Goal: Task Accomplishment & Management: Complete application form

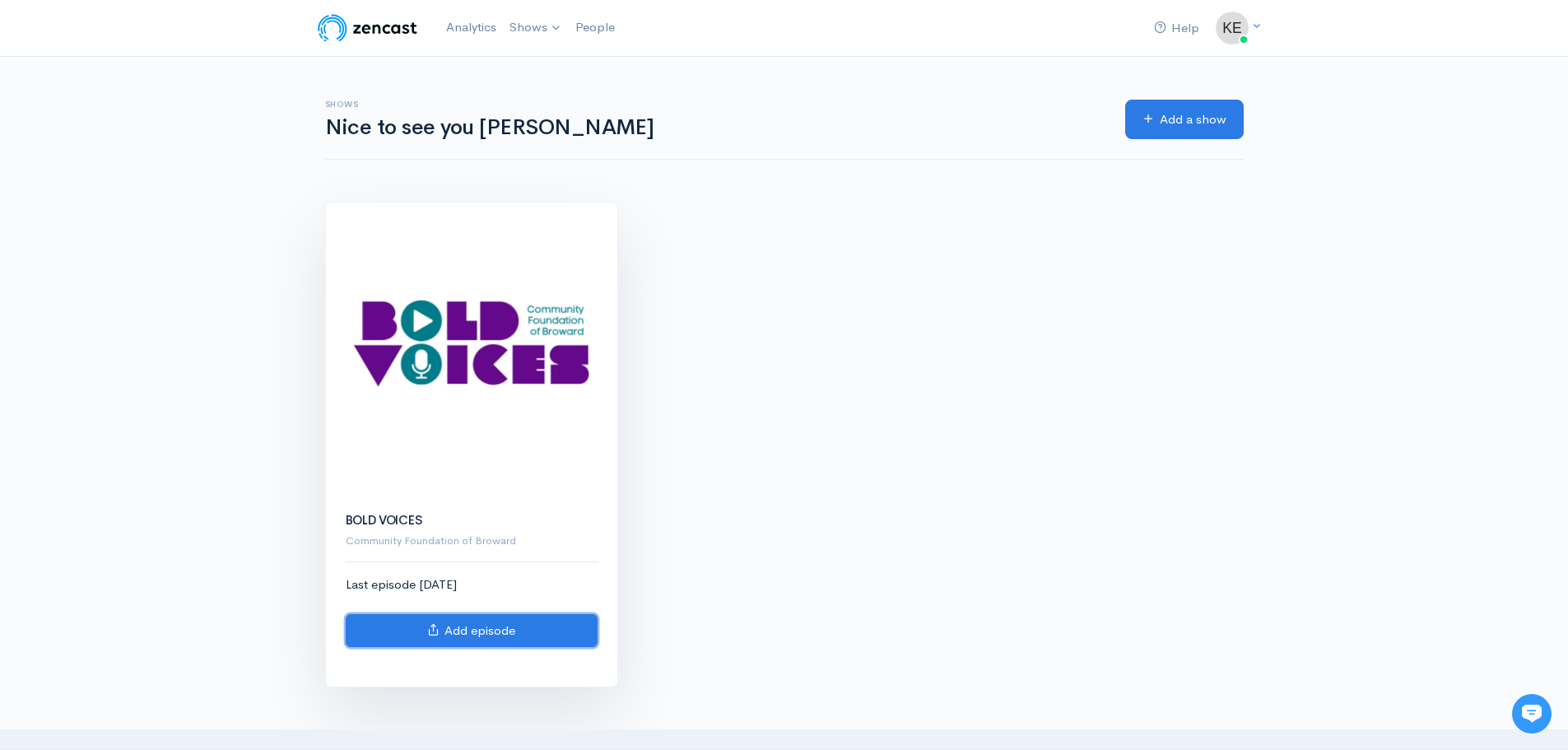
drag, startPoint x: 0, startPoint y: 0, endPoint x: 485, endPoint y: 622, distance: 788.7
click at [485, 622] on link "Add episode" at bounding box center [471, 631] width 252 height 33
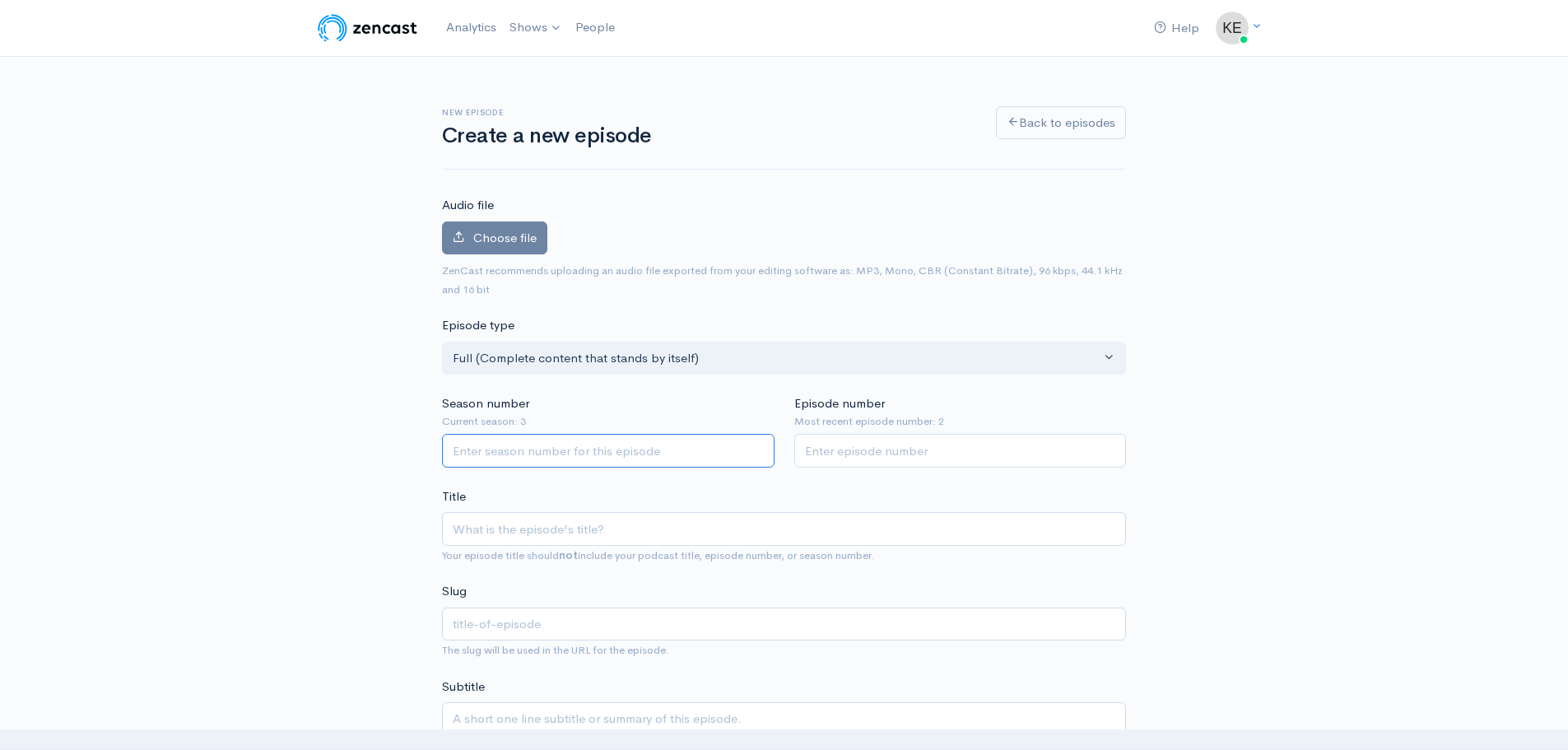
click at [587, 450] on input "Season number" at bounding box center [607, 450] width 332 height 33
type input "3"
click at [901, 447] on input "Episode number" at bounding box center [960, 450] width 332 height 33
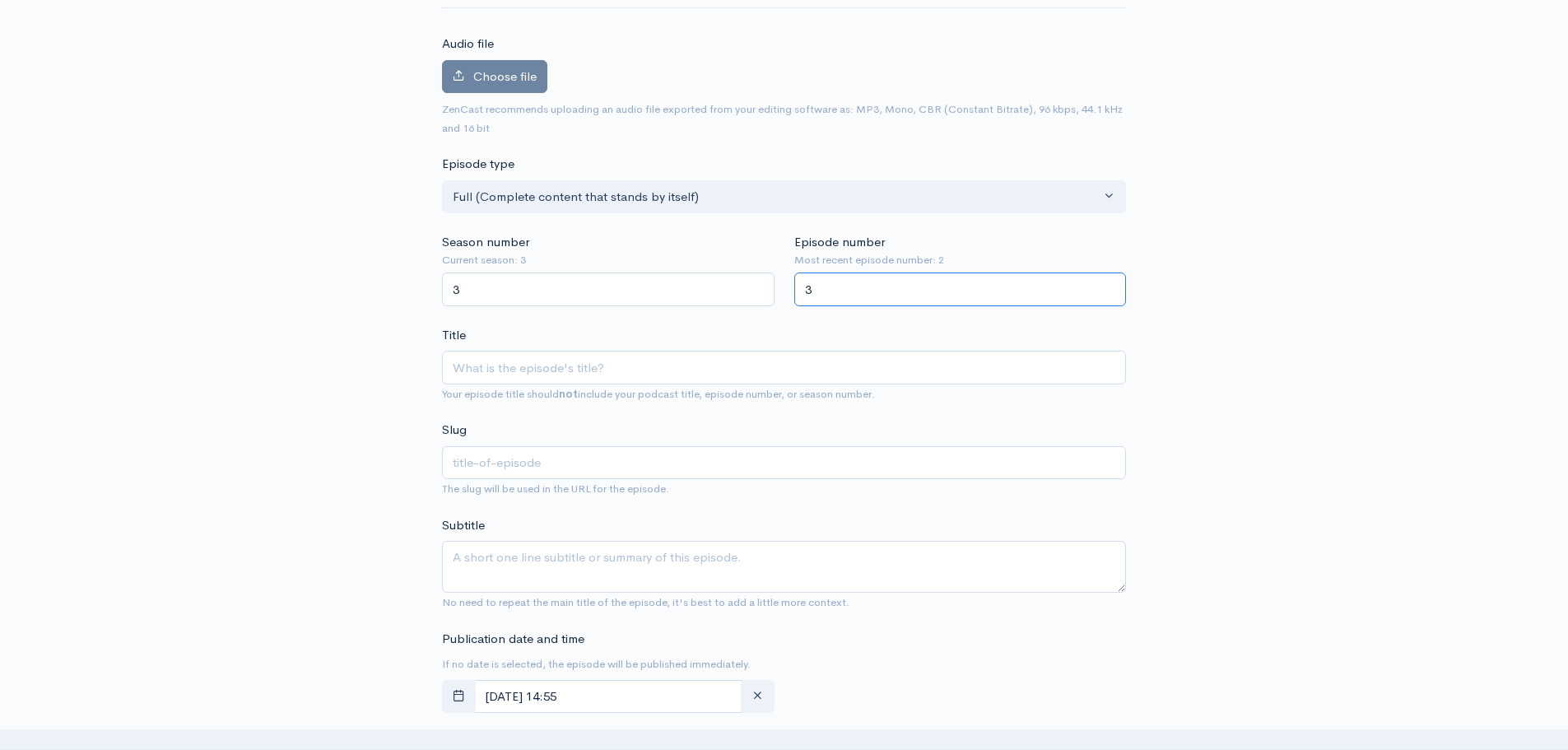
scroll to position [165, 0]
type input "3"
click at [541, 367] on input "Title" at bounding box center [783, 364] width 684 height 33
click at [612, 363] on input "Title" at bounding box center [783, 364] width 684 height 33
paste input "One Dream, One Broward: How Hispanic Unity is Building Opportunity for All"
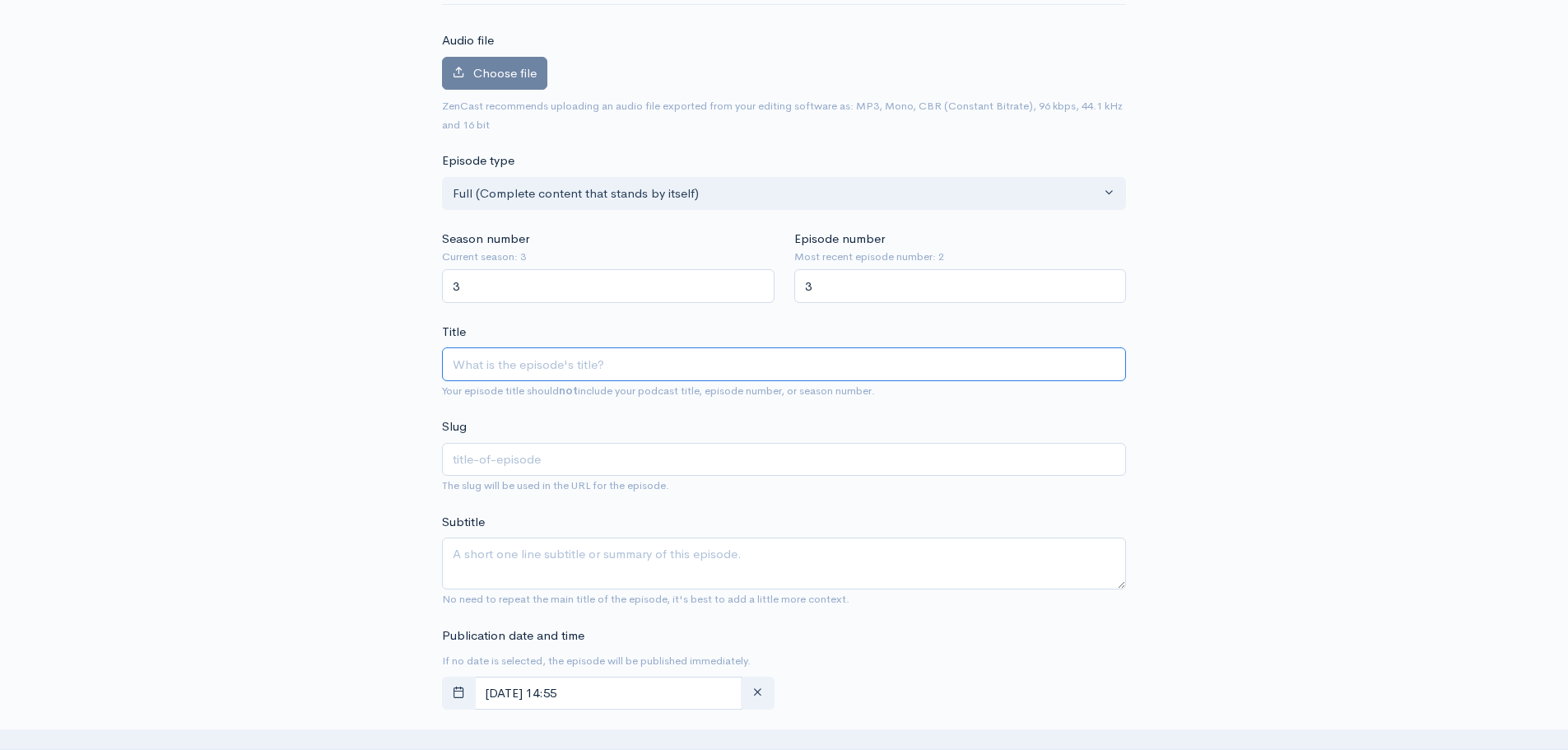
type input "One Dream, One Broward: How Hispanic Unity is Building Opportunity for All"
type input "one-dream-one-broward-how-hispanic-unity-is-building-opportunity-for-all"
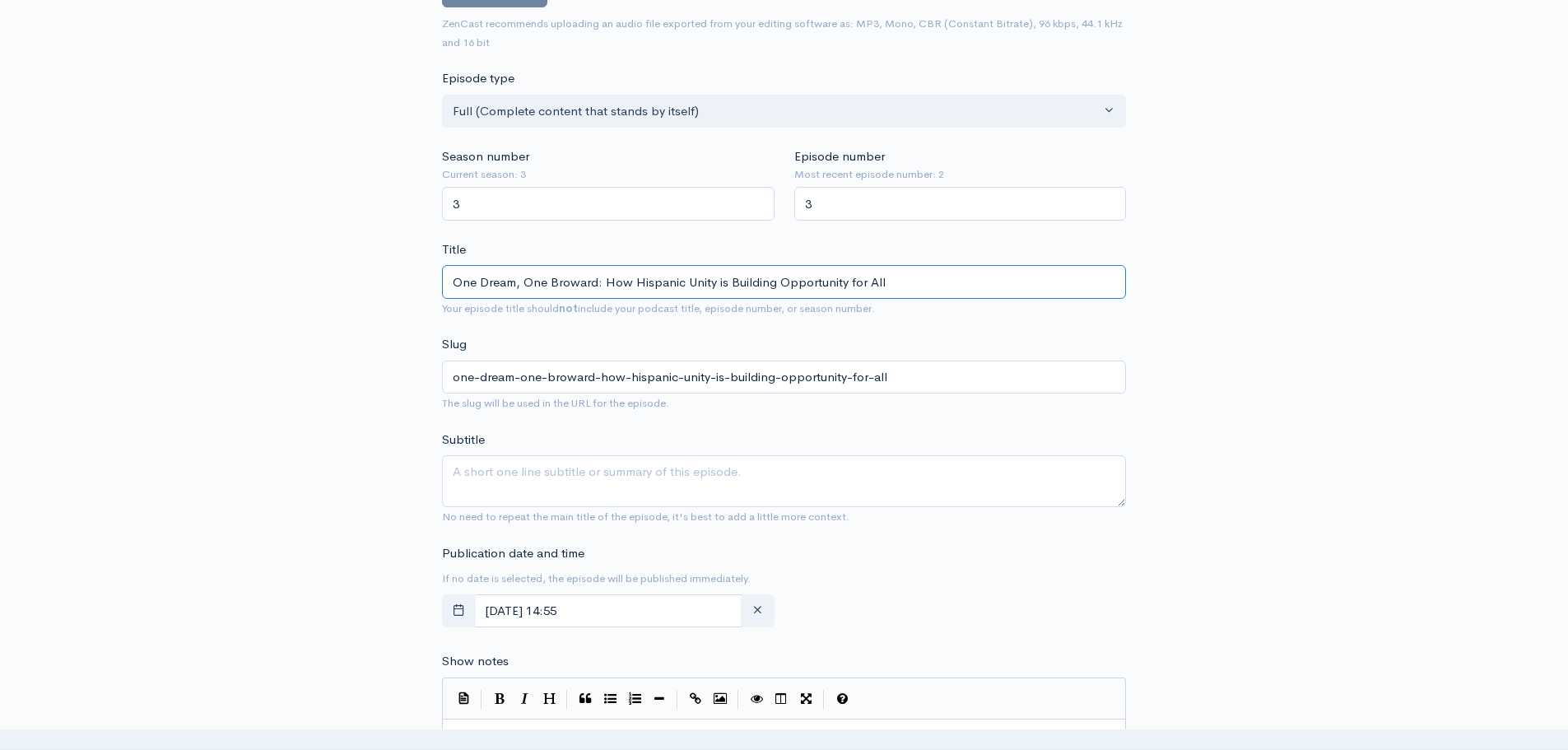
scroll to position [329, 0]
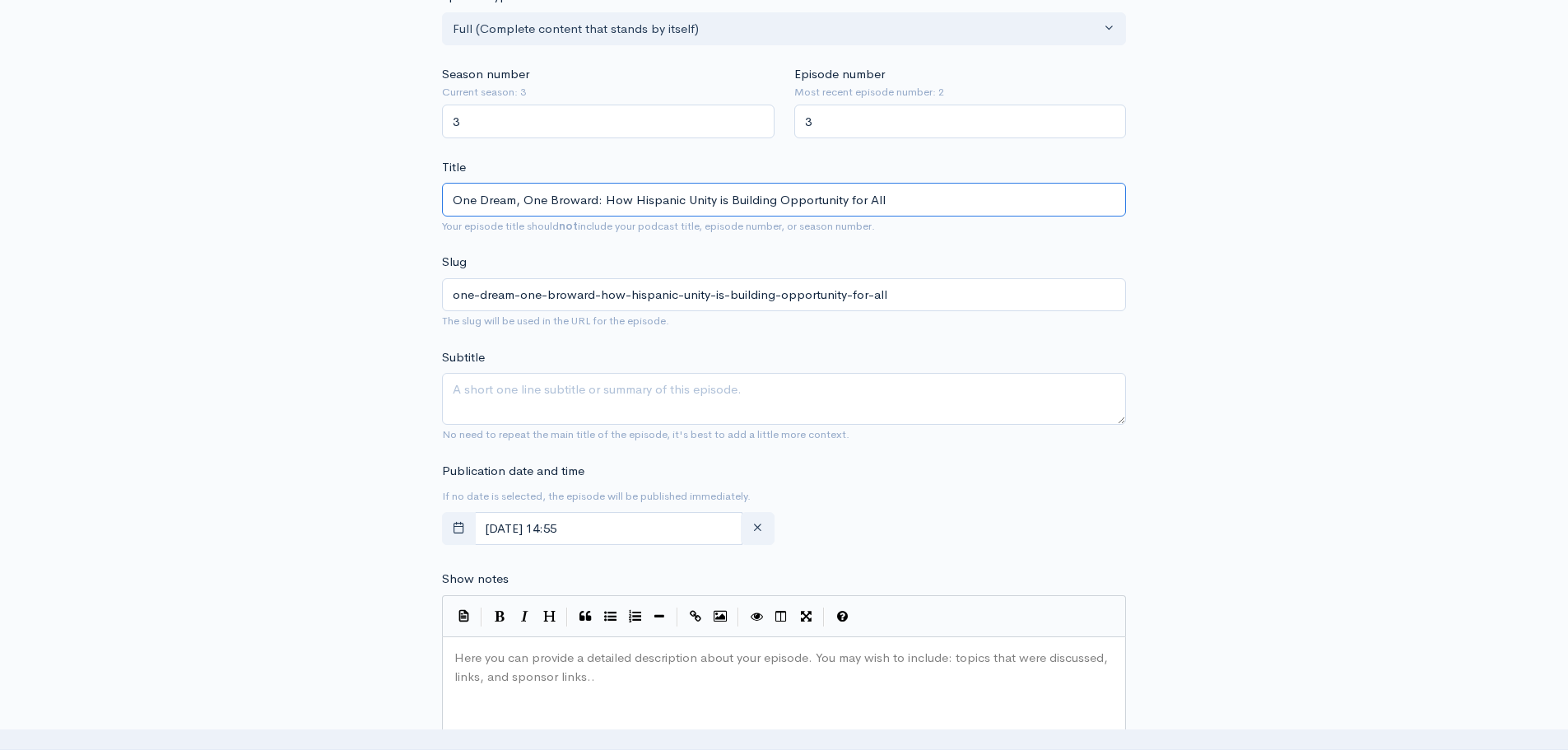
type input "One Dream, One Broward: How Hispanic Unity is Building Opportunity for All"
click at [578, 407] on textarea "Subtitle" at bounding box center [783, 399] width 684 height 52
click at [540, 387] on textarea "Subtitle" at bounding box center [783, 399] width 684 height 52
paste textarea "[PERSON_NAME], President & CEO of Hispanic Unity of [US_STATE], shares how this…"
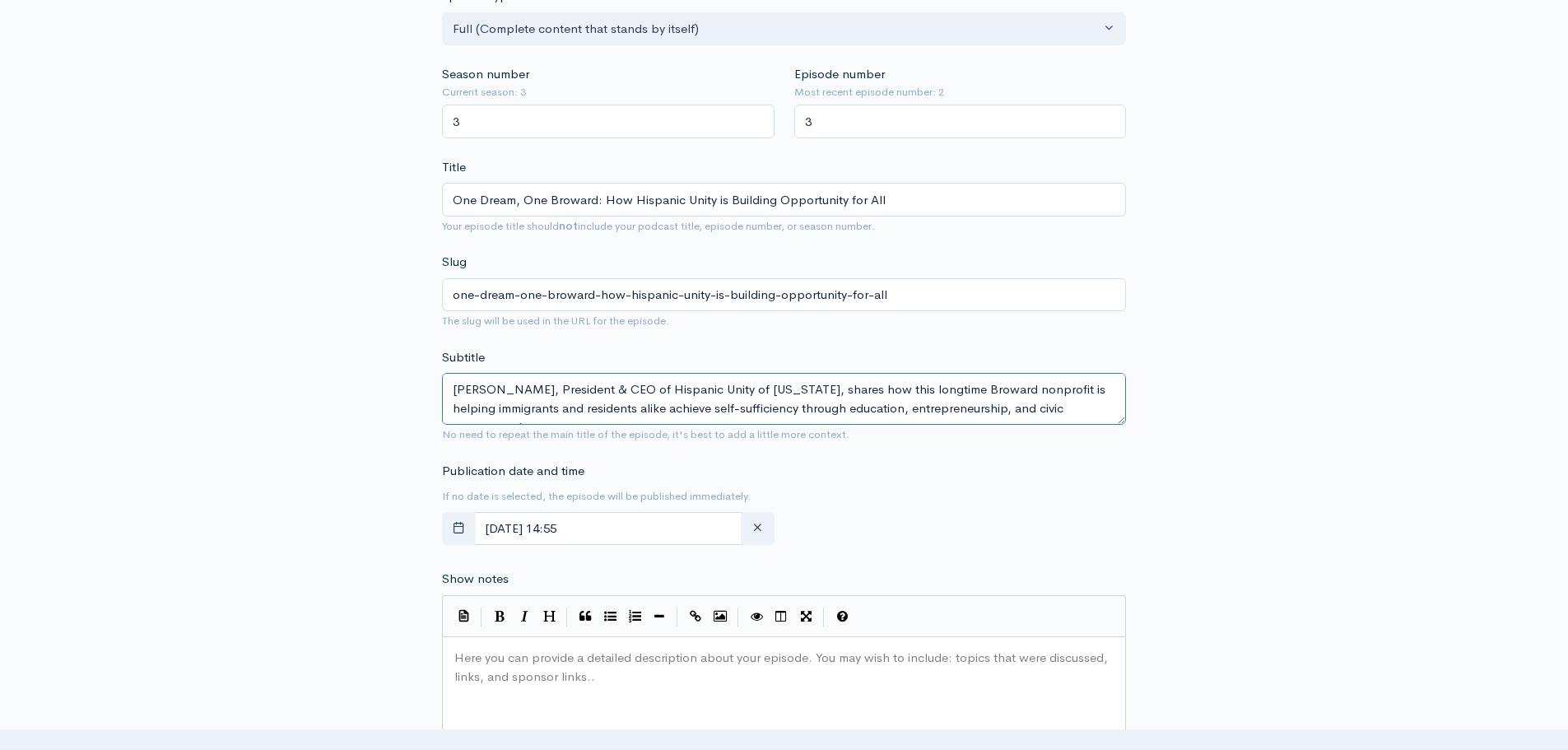
type textarea "[PERSON_NAME], President & CEO of Hispanic Unity of [US_STATE], shares how this…"
click at [932, 450] on form "Audio file Choose file 0 ZenCast recommends uploading an audio file exported fr…" at bounding box center [783, 650] width 684 height 1567
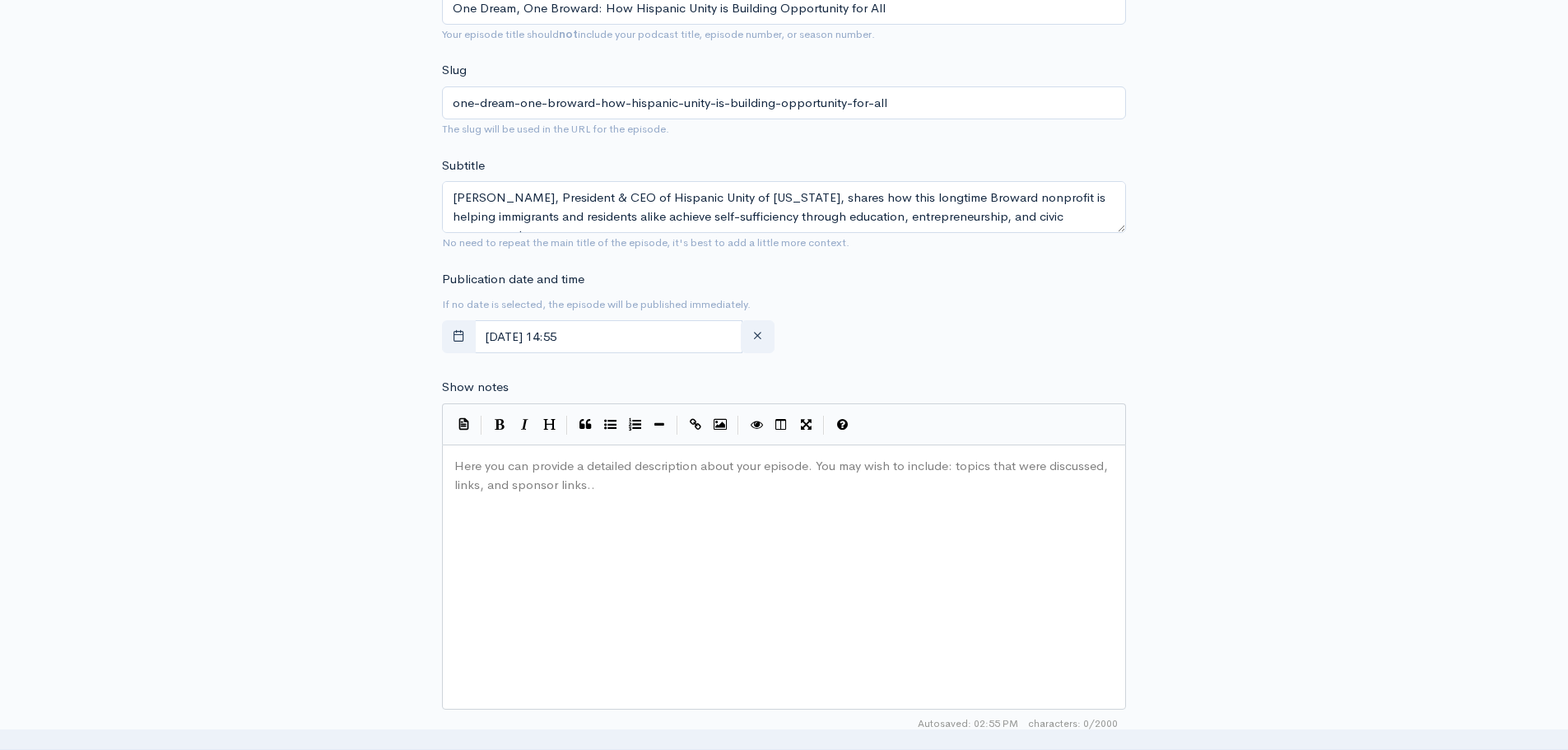
scroll to position [659, 0]
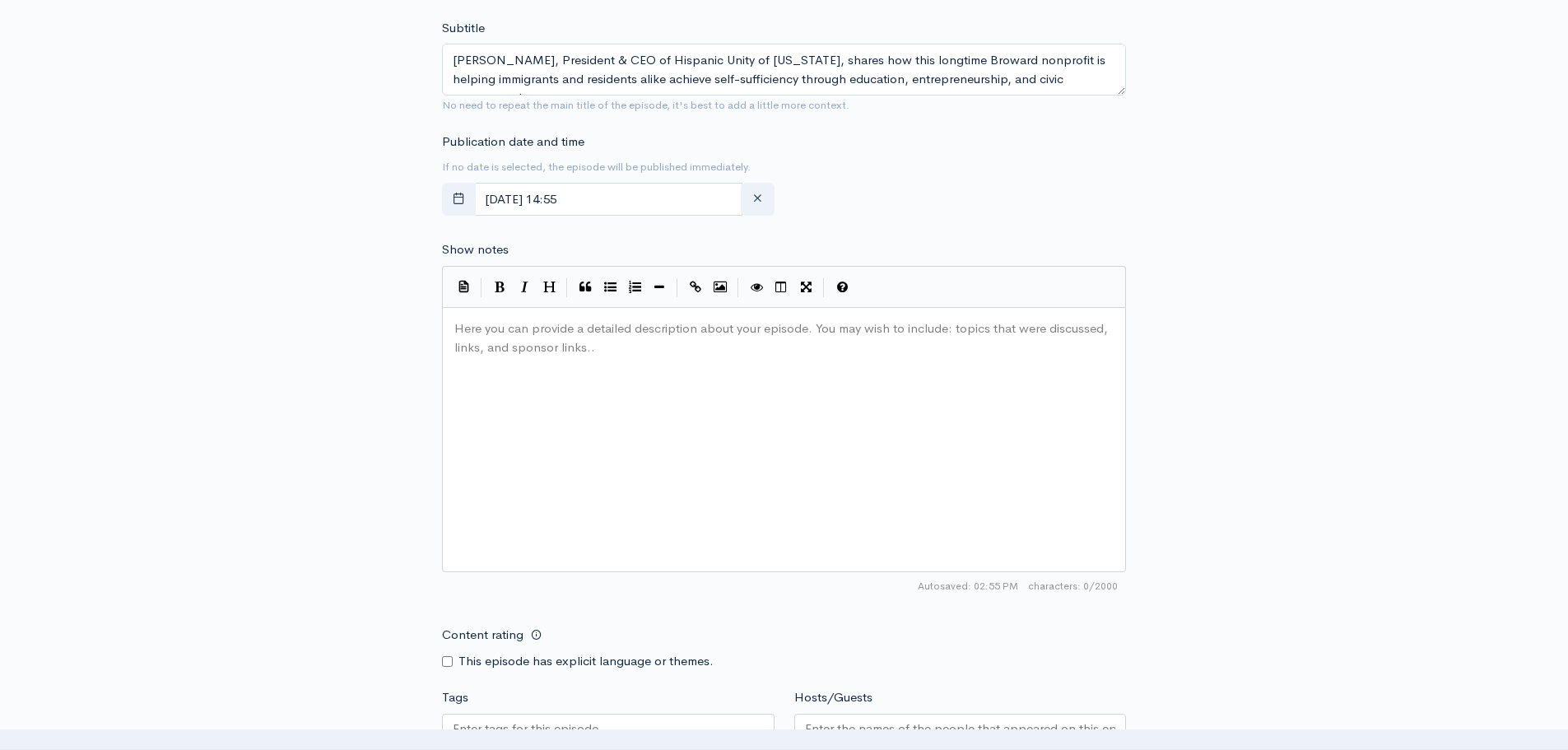
click at [577, 356] on div "Here you can provide a detailed description about your episode. You may wish to…" at bounding box center [804, 460] width 707 height 288
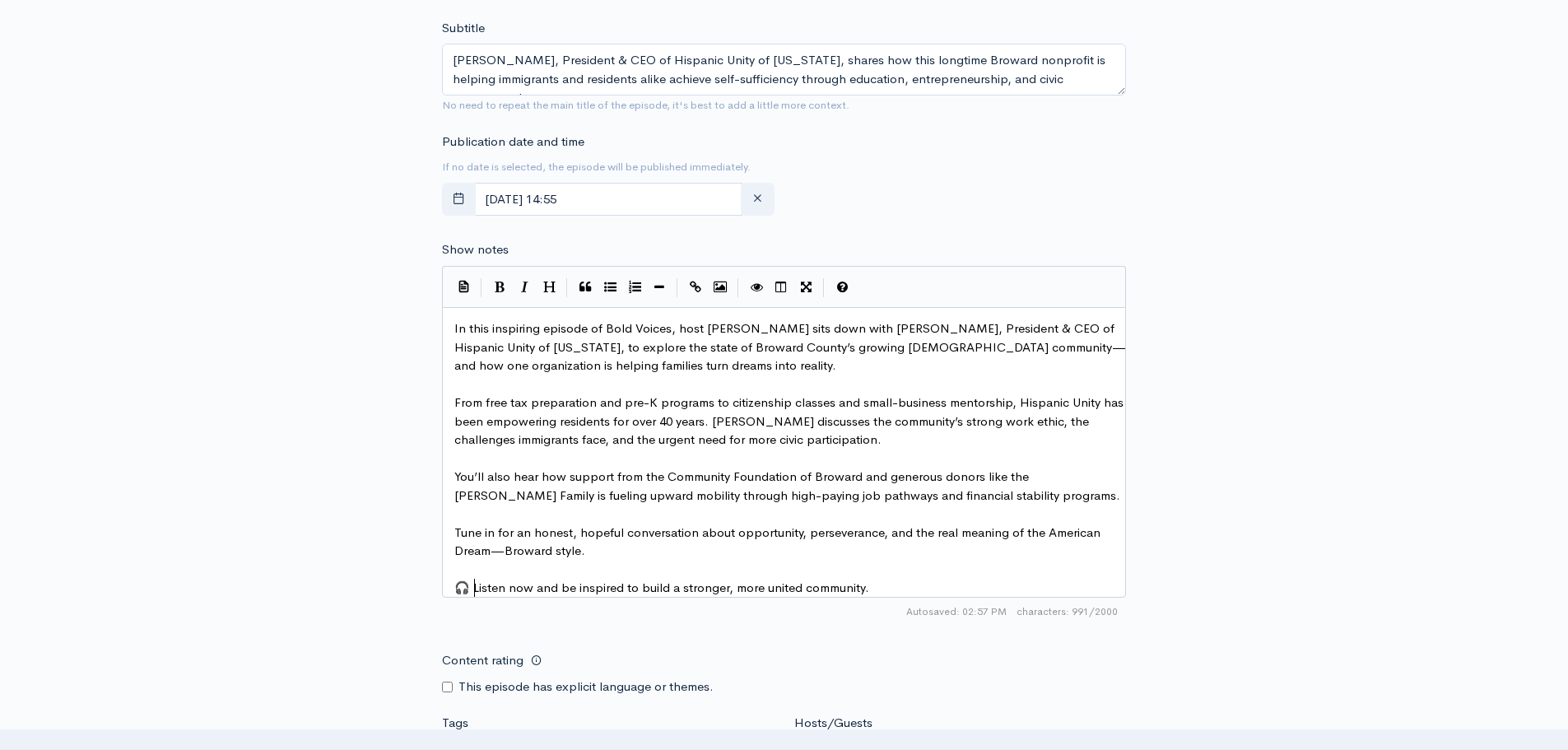
click at [474, 587] on span "🎧 Listen now and be inspired to build a stronger, more united community." at bounding box center [662, 587] width 415 height 16
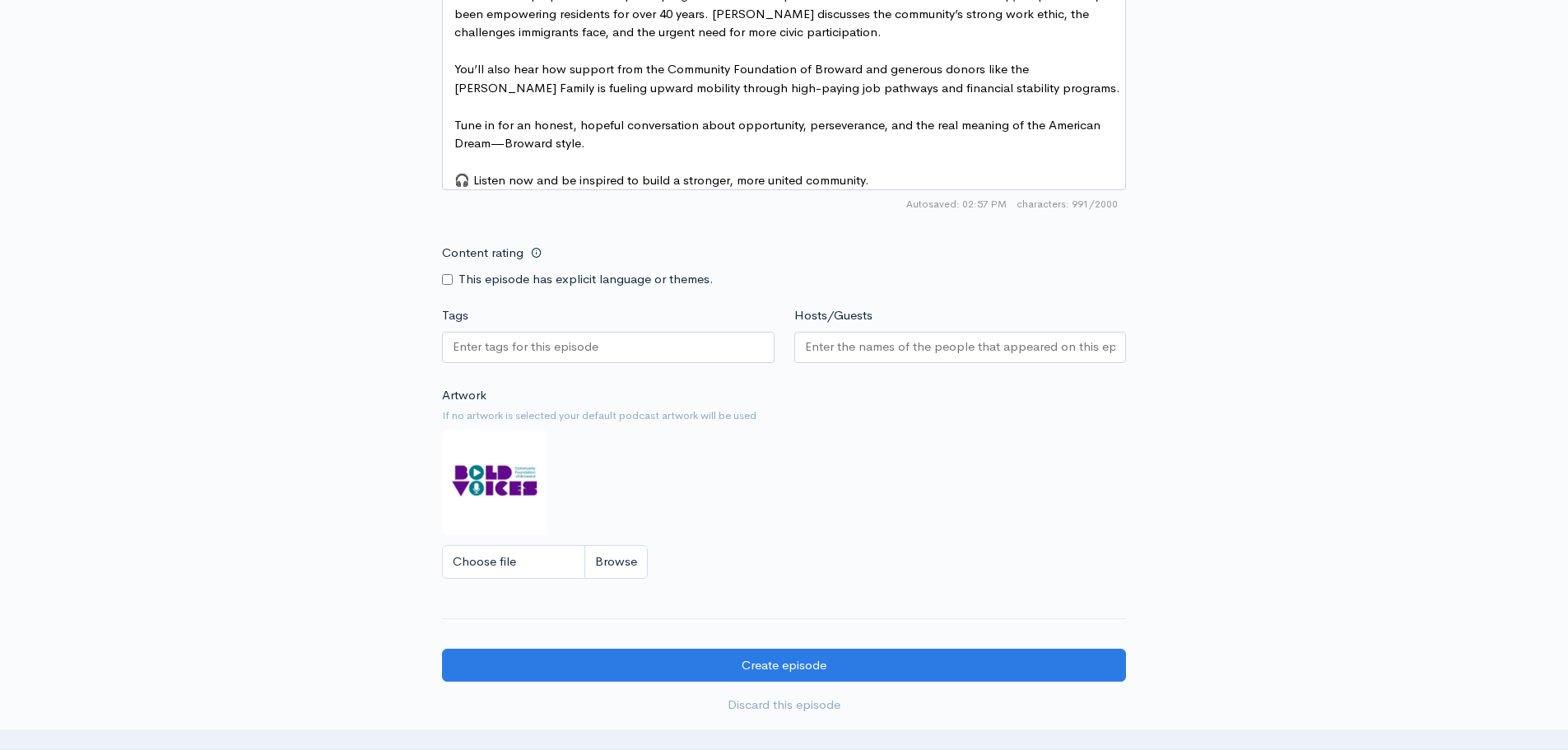
scroll to position [1071, 0]
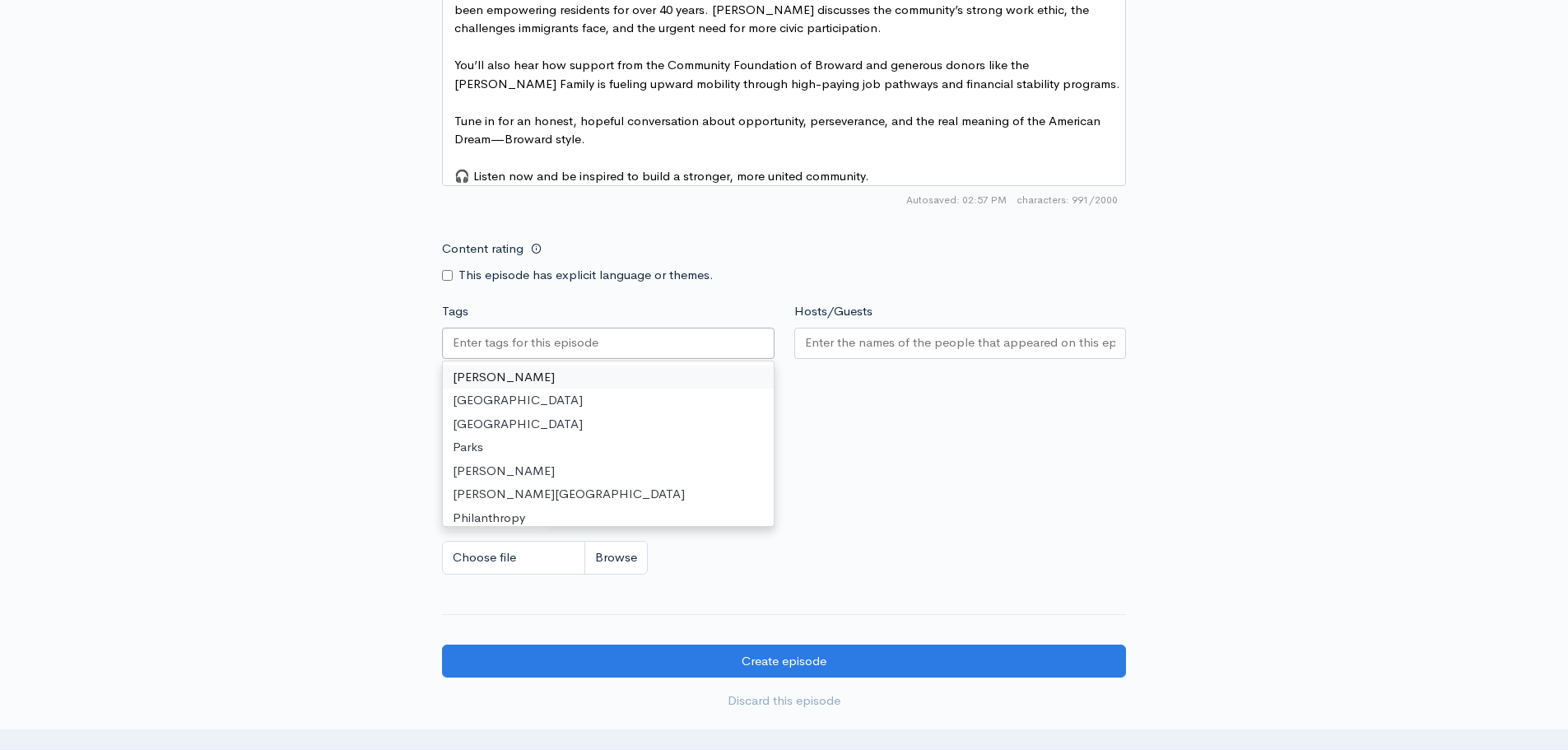
click at [535, 352] on input "Tags" at bounding box center [526, 342] width 148 height 19
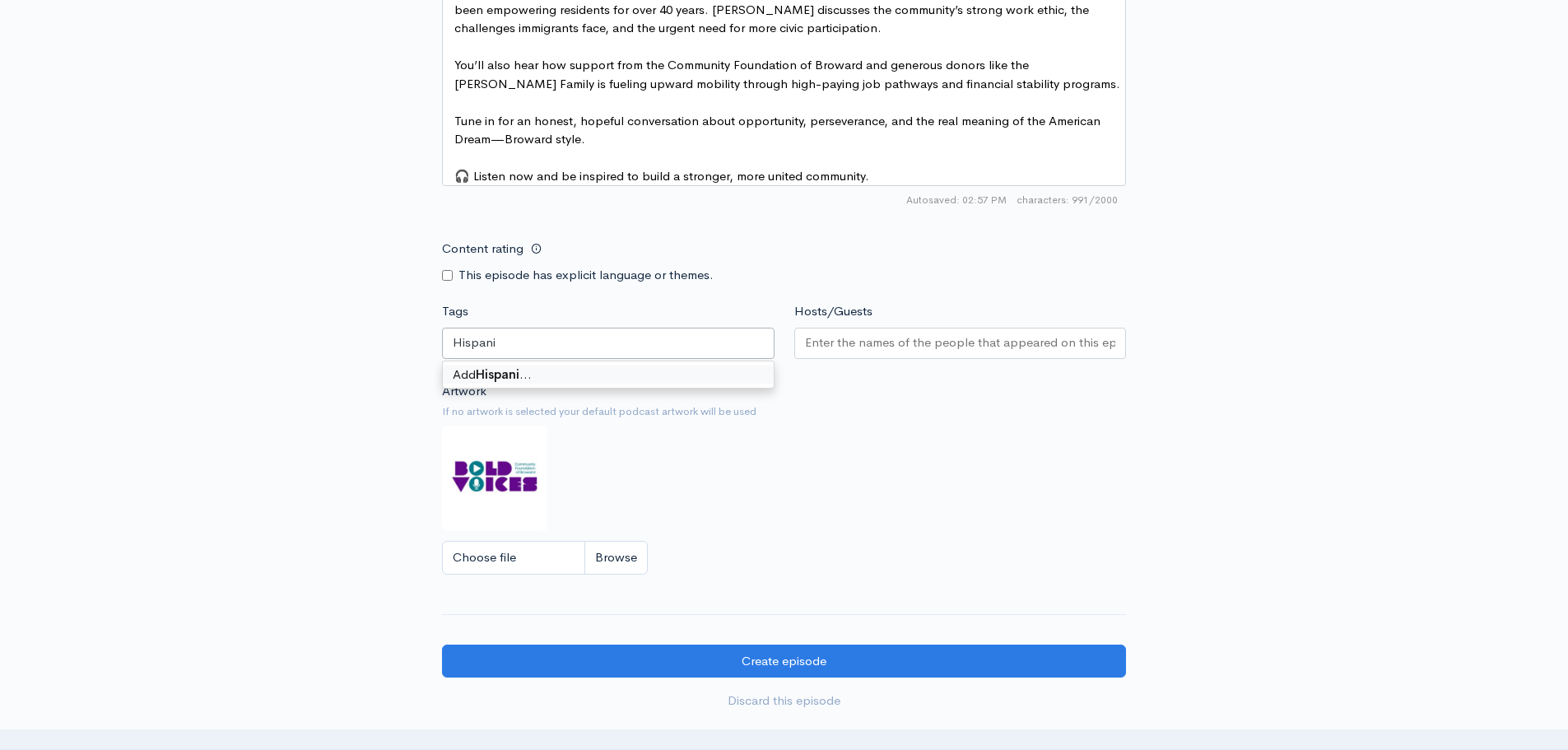
type input "[DEMOGRAPHIC_DATA]"
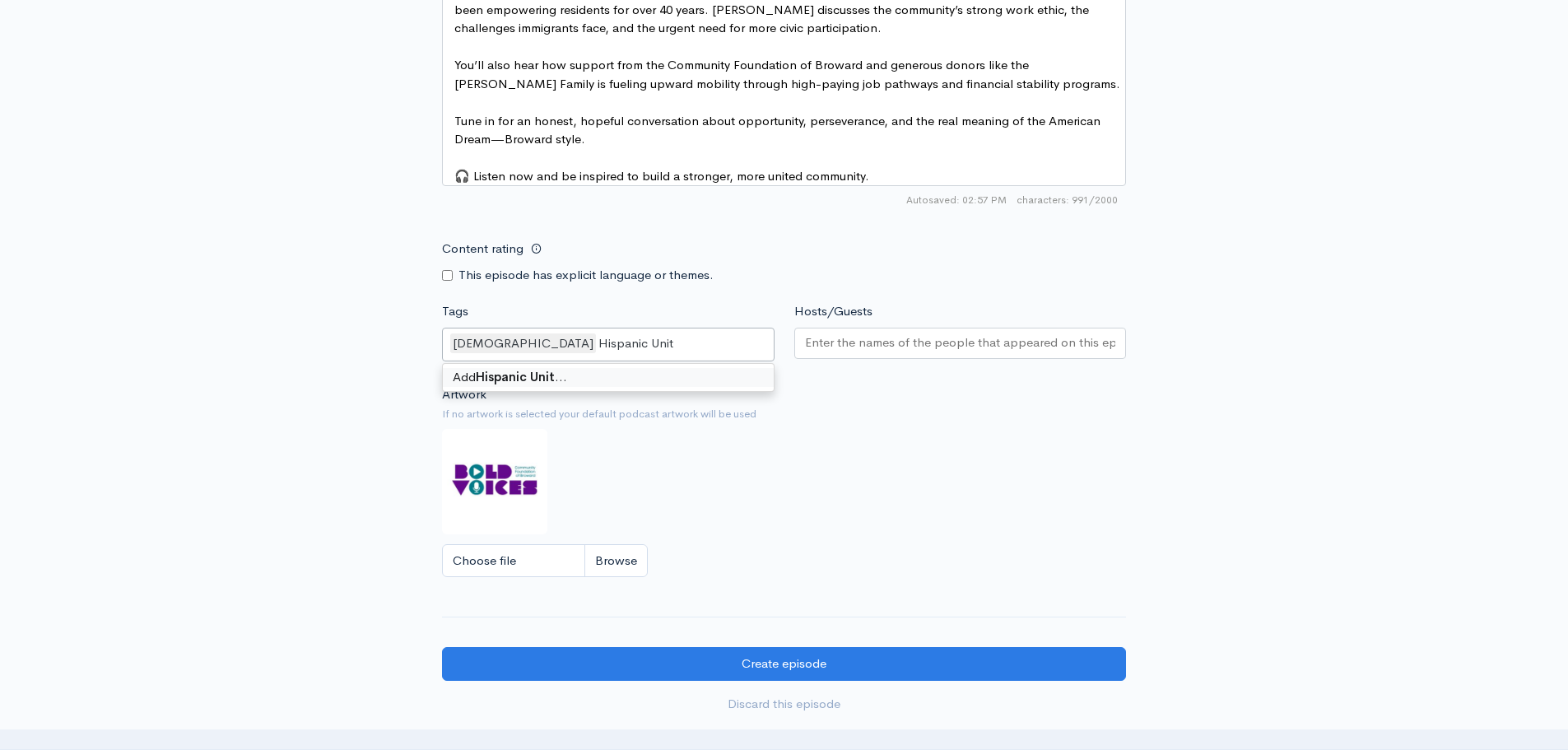
type input "Hispanic Unity"
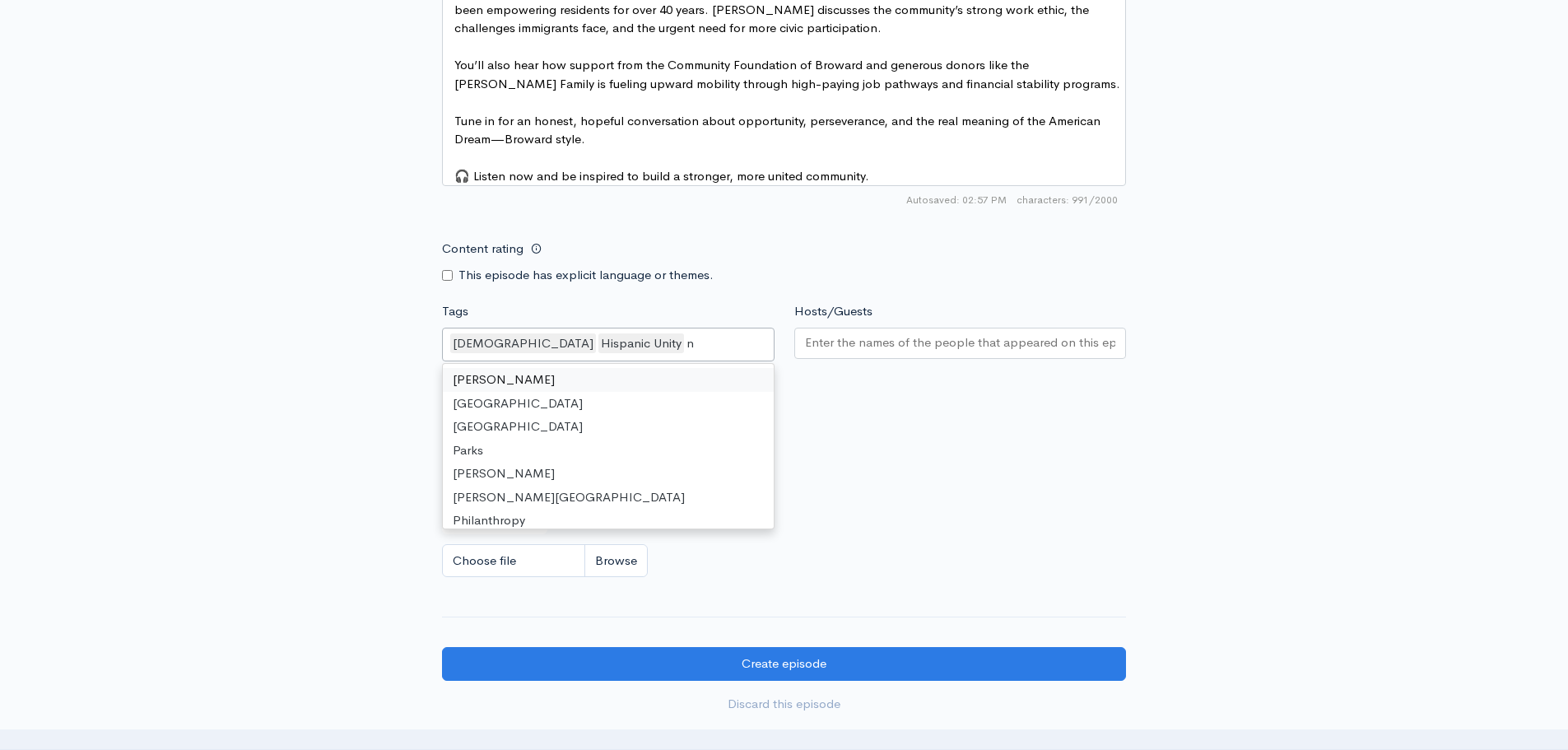
scroll to position [453, 0]
type input "non"
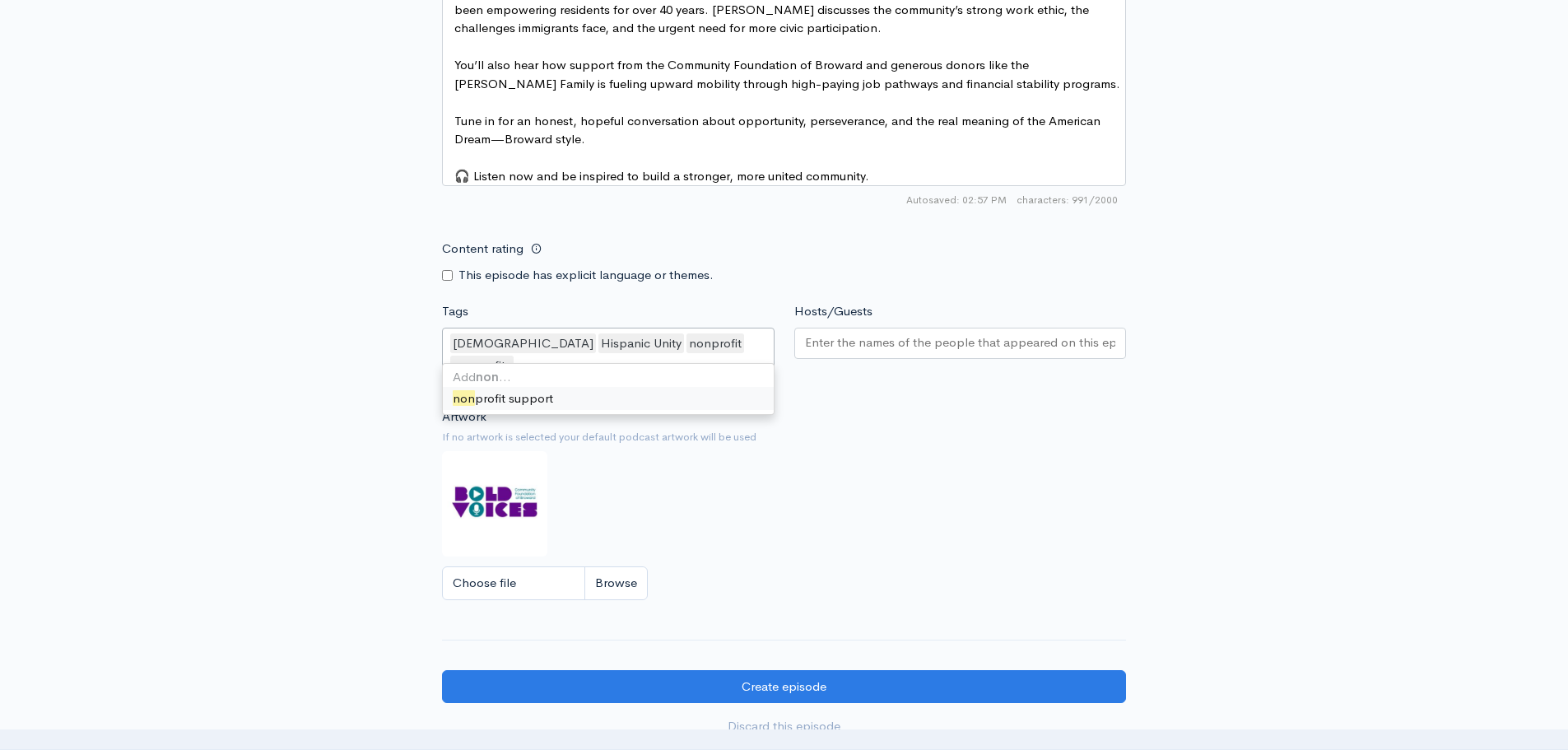
scroll to position [0, 0]
type input "n"
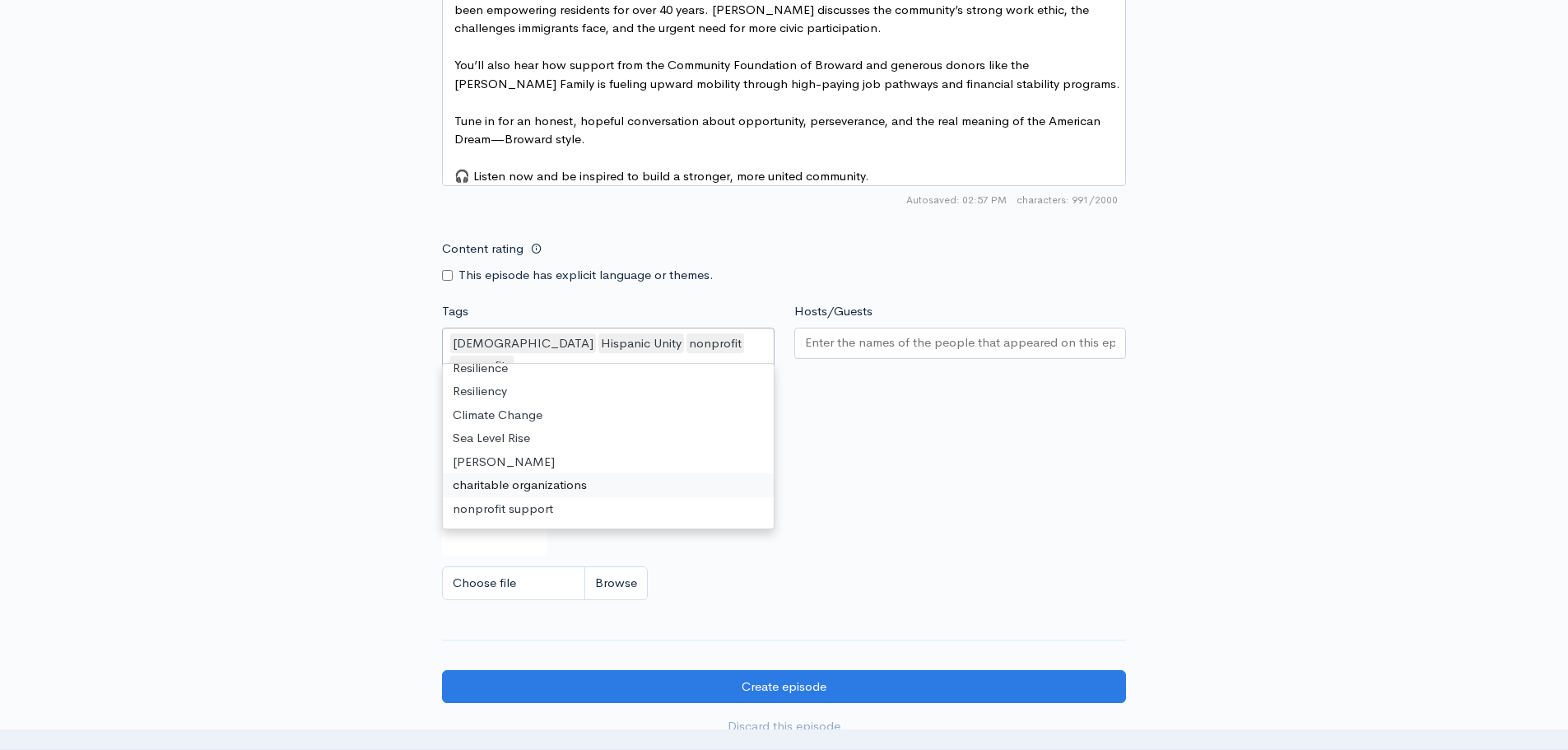
scroll to position [434, 0]
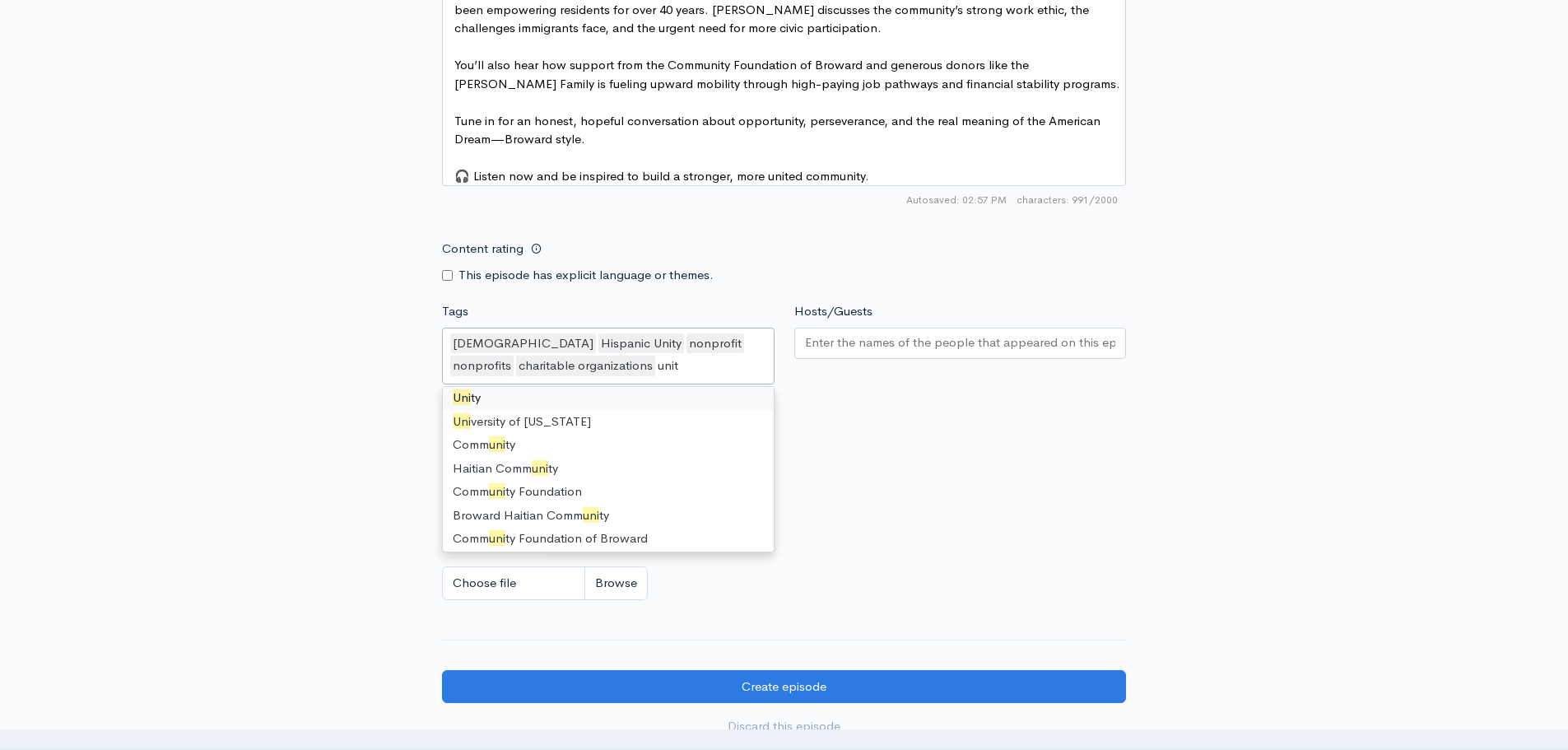
type input "unity"
type input "br"
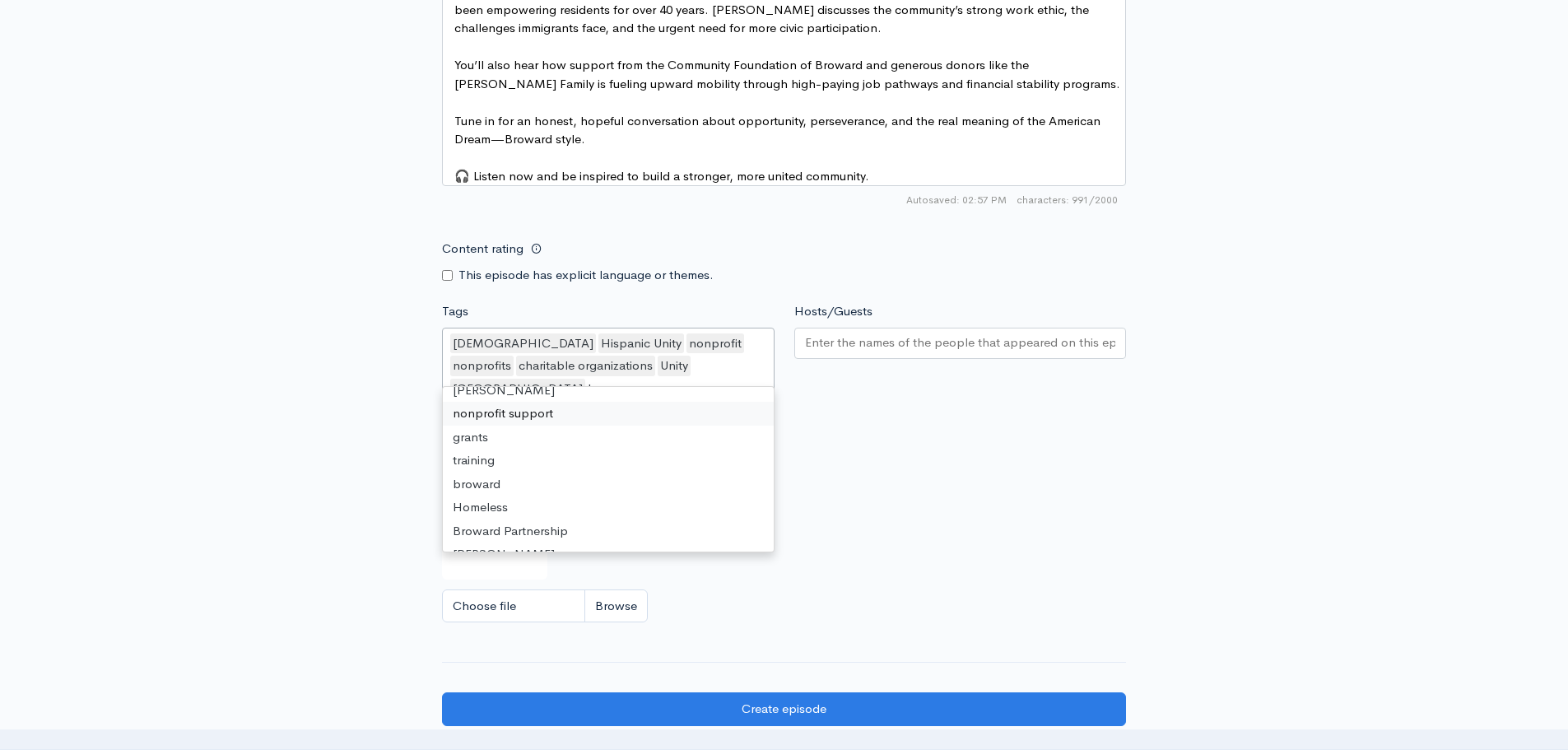
scroll to position [23, 0]
type input "br"
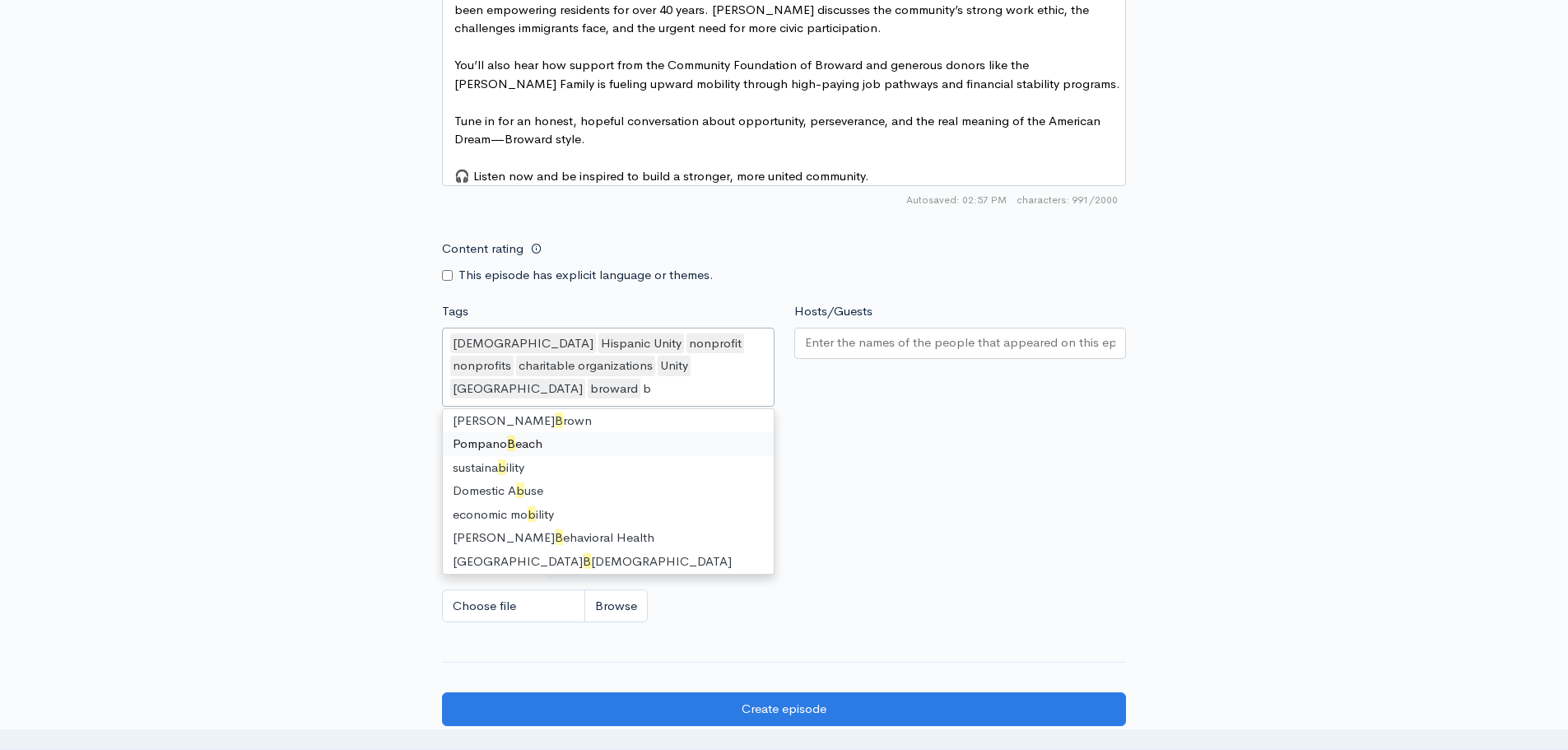
type input "br"
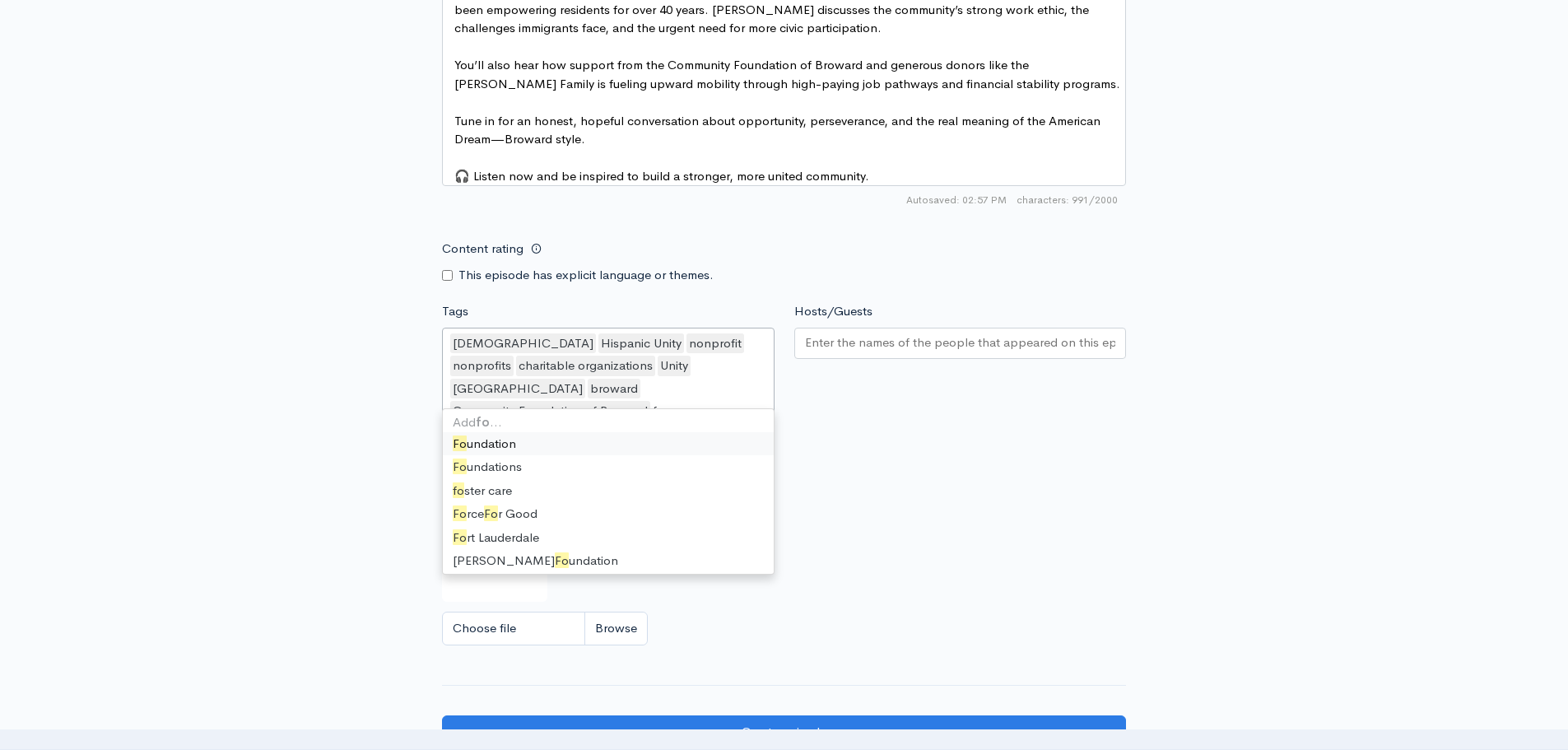
type input "fou"
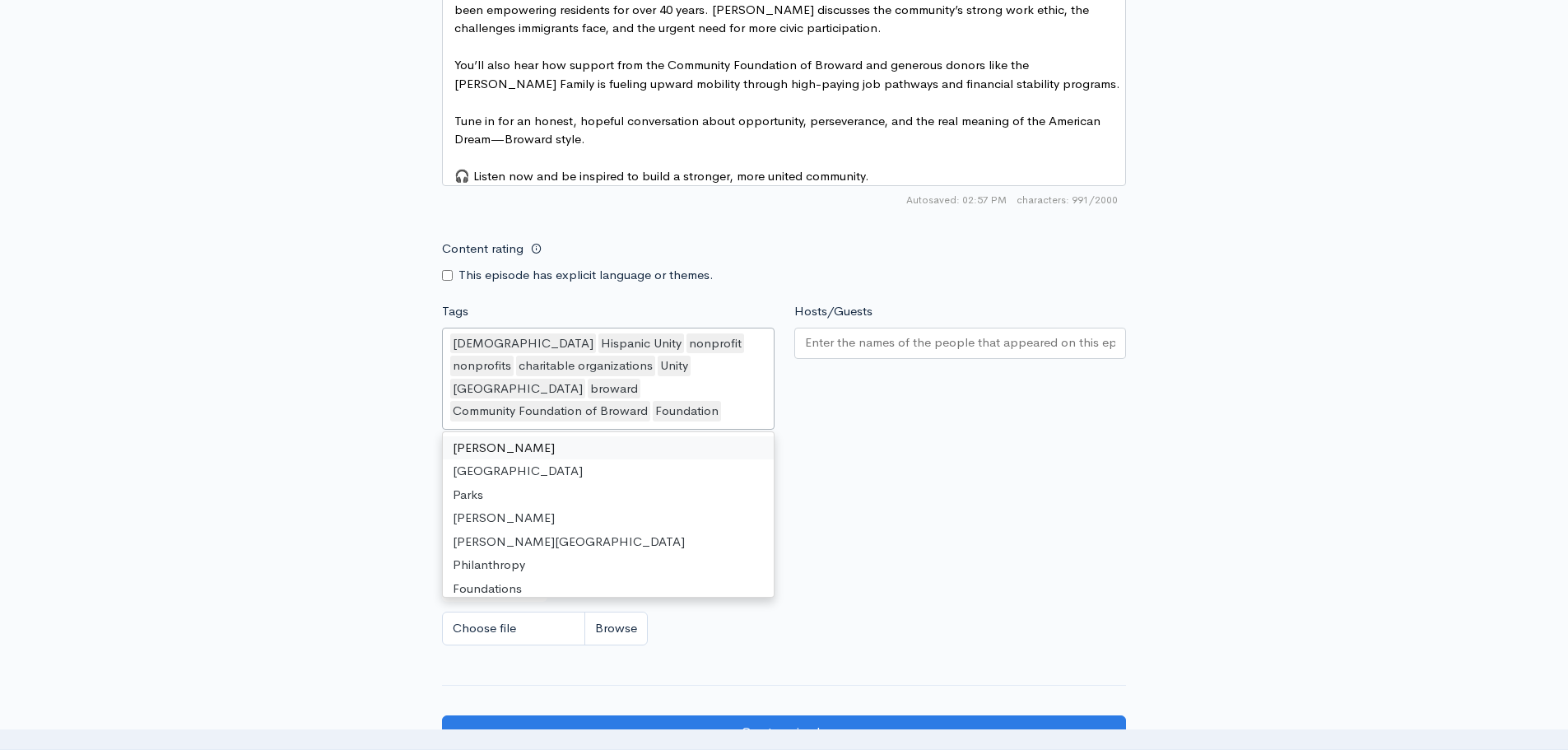
scroll to position [13, 0]
type input "fou"
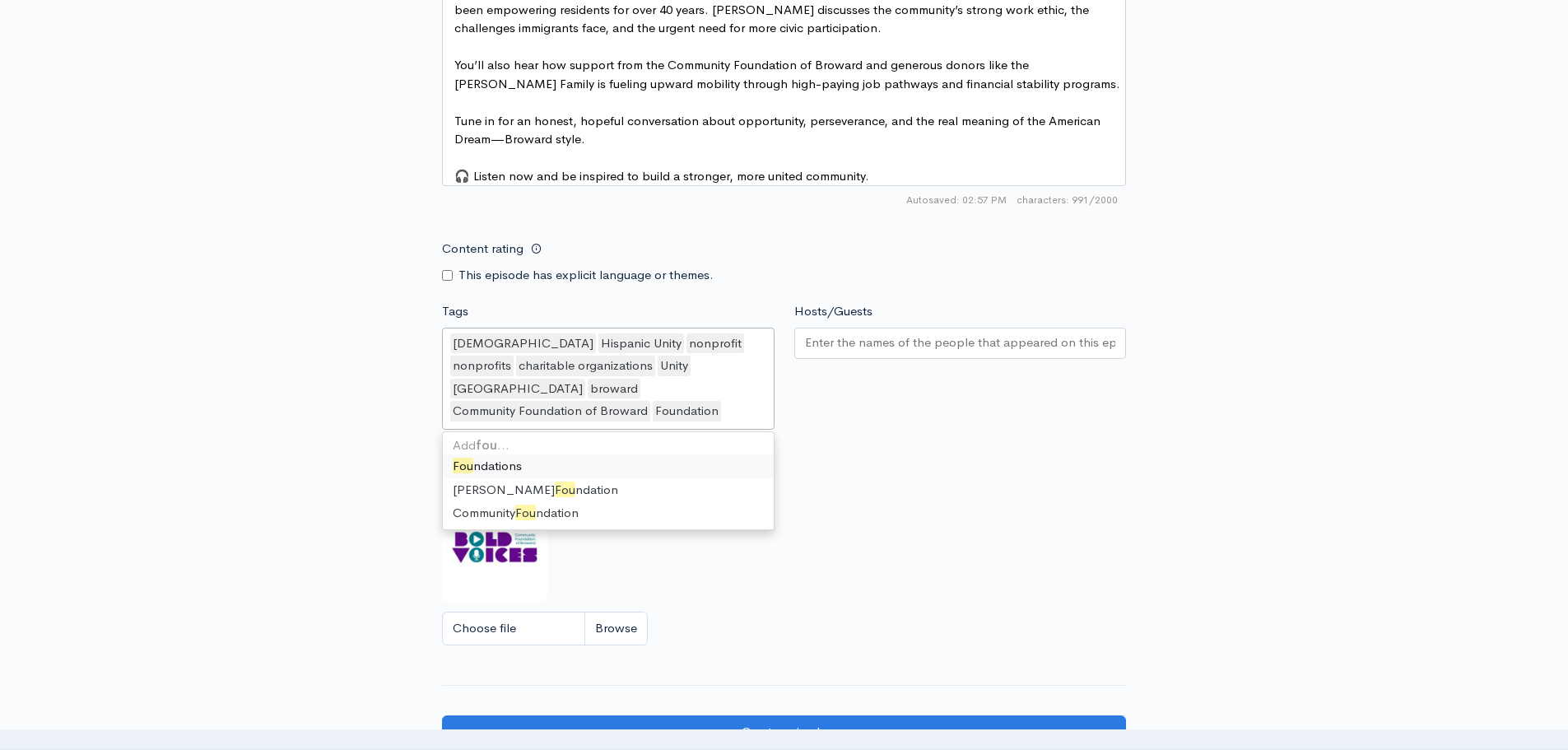
scroll to position [1138, 0]
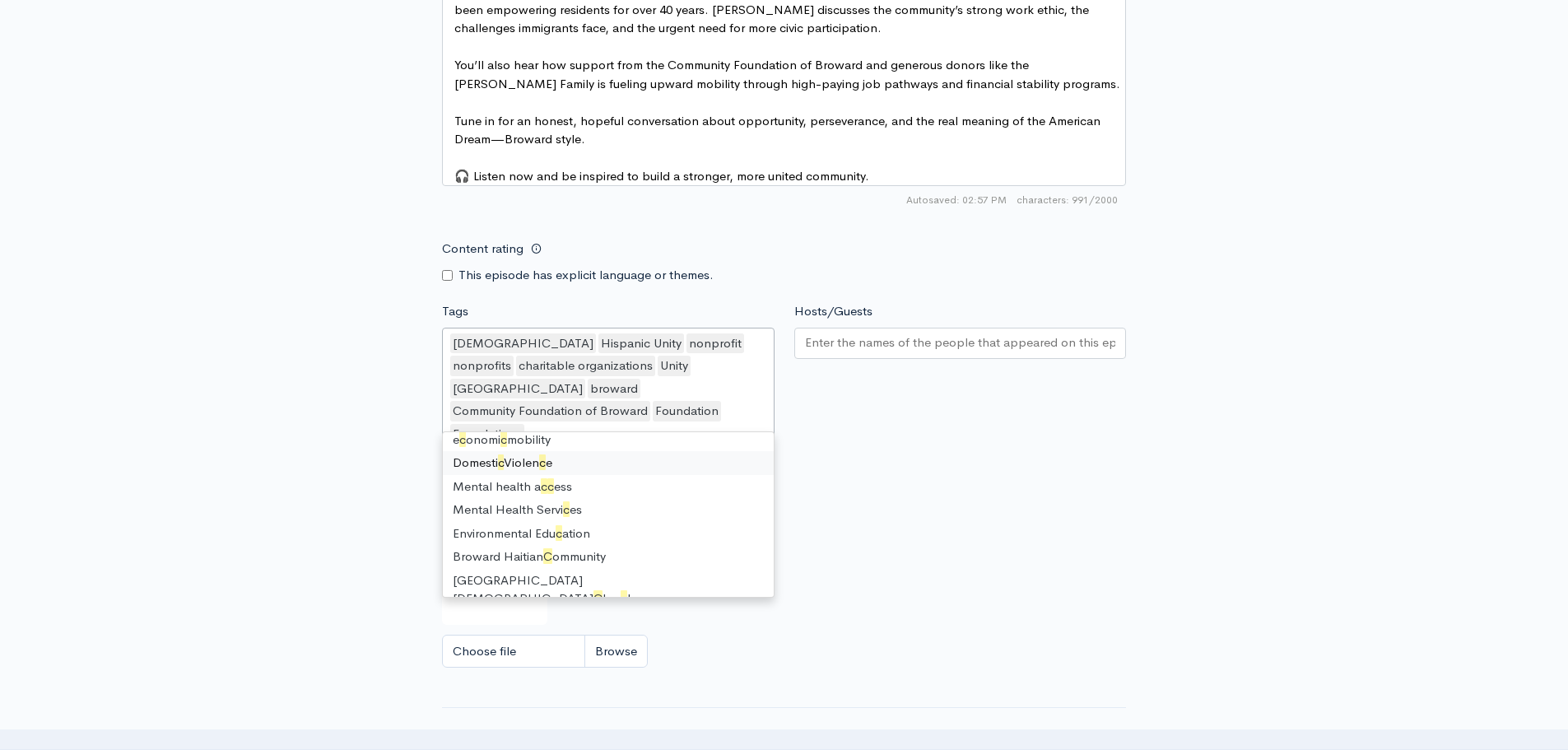
type input "co"
drag, startPoint x: 852, startPoint y: 358, endPoint x: 1038, endPoint y: 362, distance: 186.0
click at [853, 352] on input "Hosts/Guests" at bounding box center [961, 342] width 311 height 19
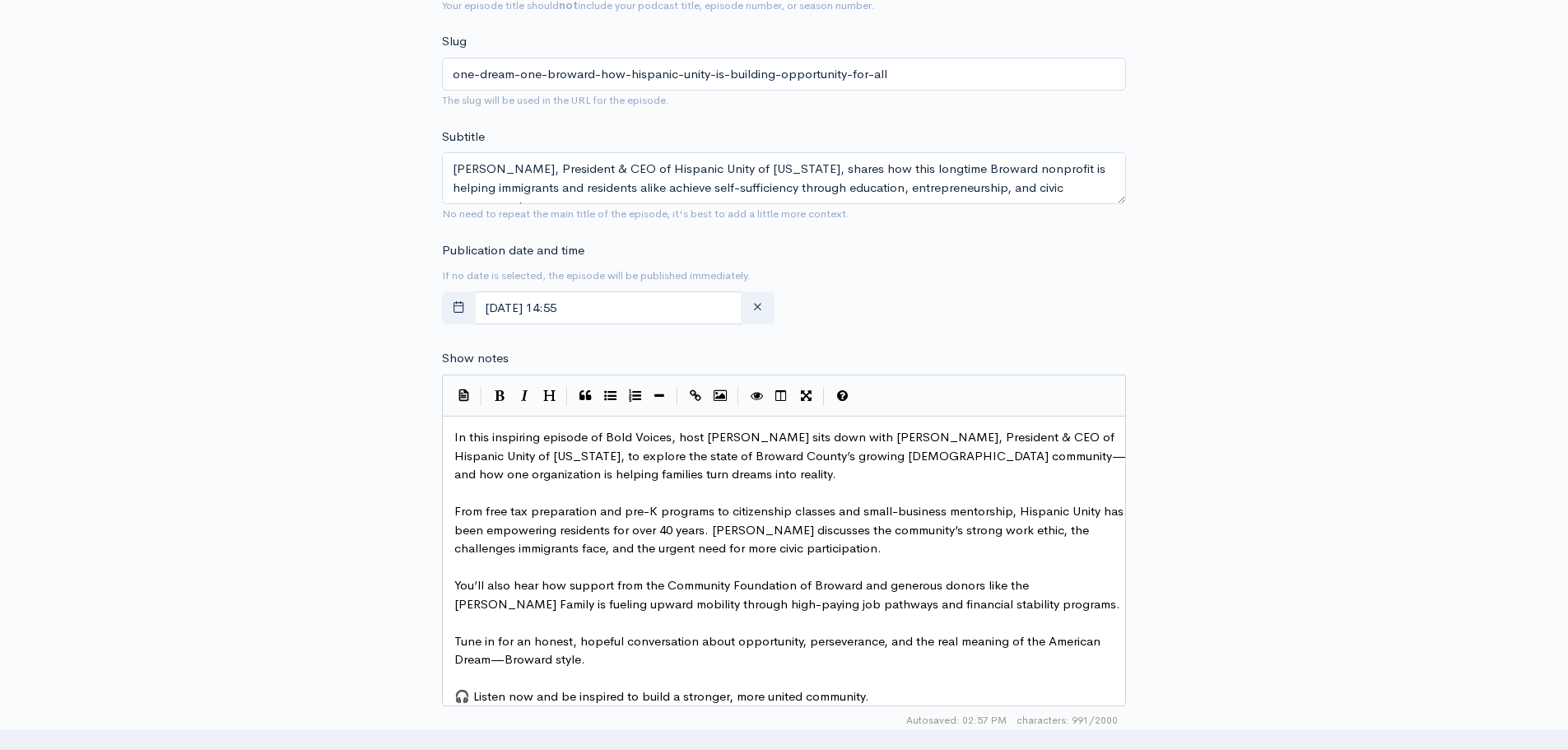
scroll to position [412, 0]
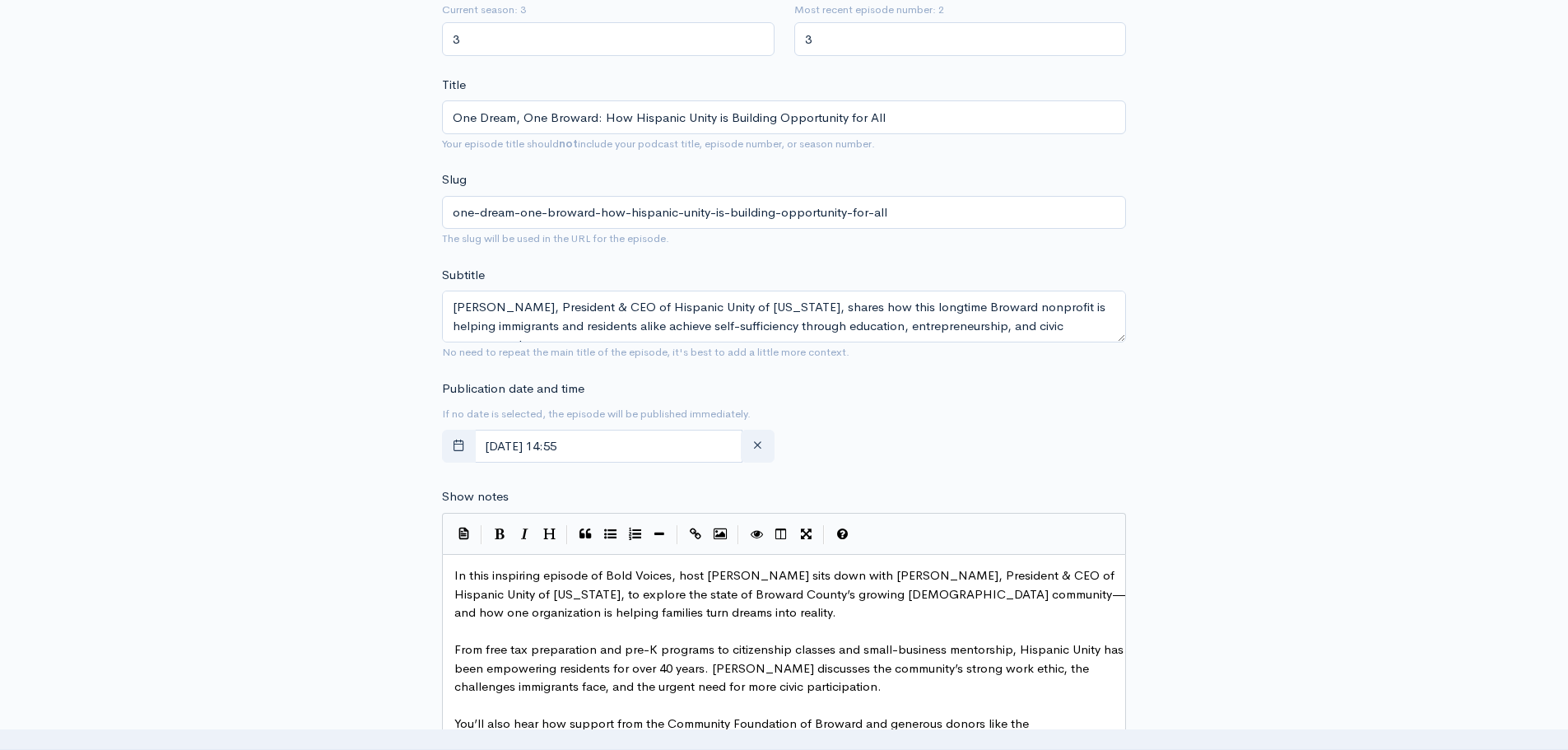
type input "[PERSON_NAME]"
click at [591, 121] on input "One Dream, One Broward: How Hispanic Unity is Building Opportunity for All" at bounding box center [783, 117] width 684 height 33
drag, startPoint x: 897, startPoint y: 116, endPoint x: 439, endPoint y: 128, distance: 458.2
click at [439, 128] on div "New episode Create a new episode Back to episodes Audio file Choose file 0 ZenC…" at bounding box center [783, 568] width 704 height 1845
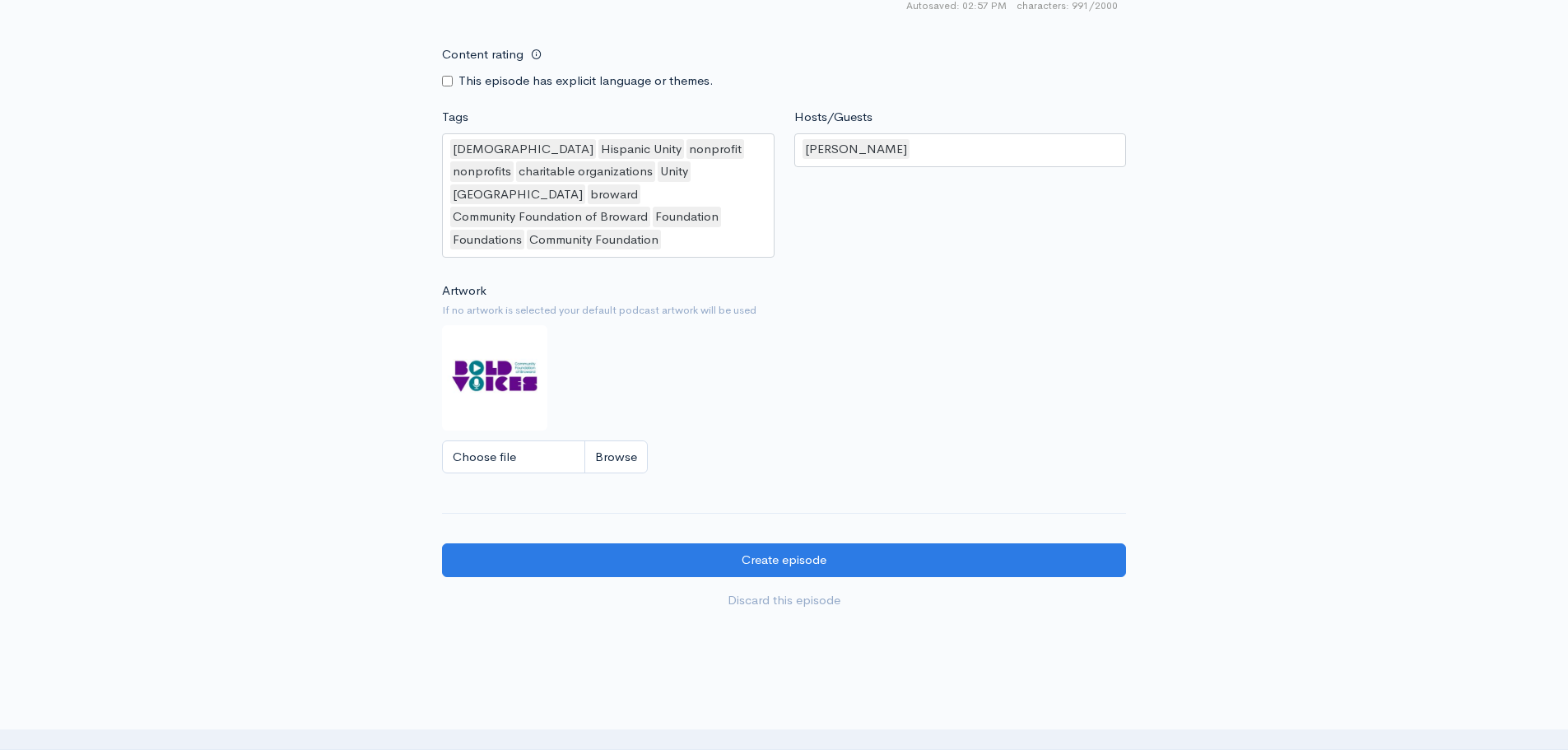
scroll to position [1318, 0]
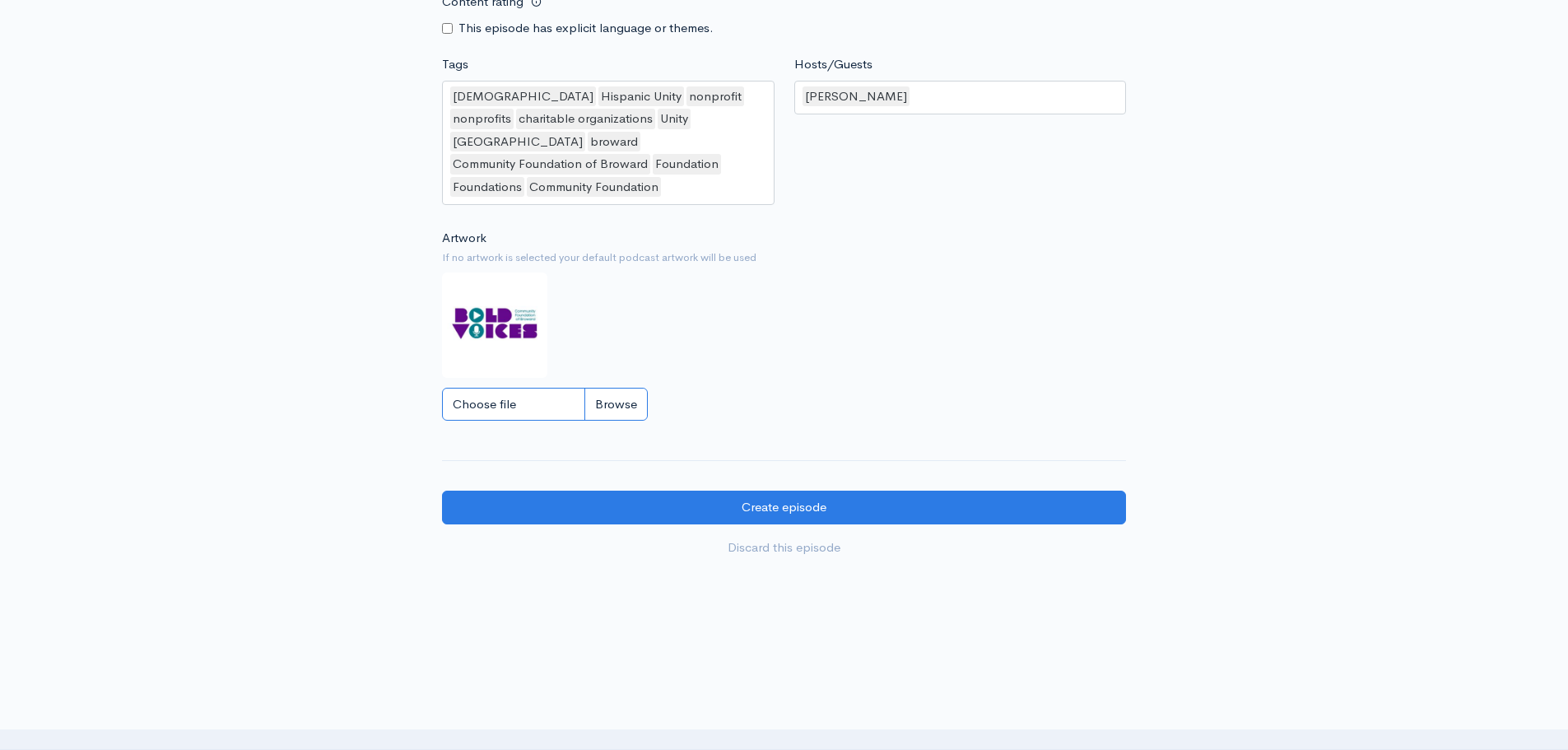
click at [603, 391] on input "Choose file" at bounding box center [545, 404] width 206 height 33
type input "C:\fakepath\Guest Spotlight.jpg"
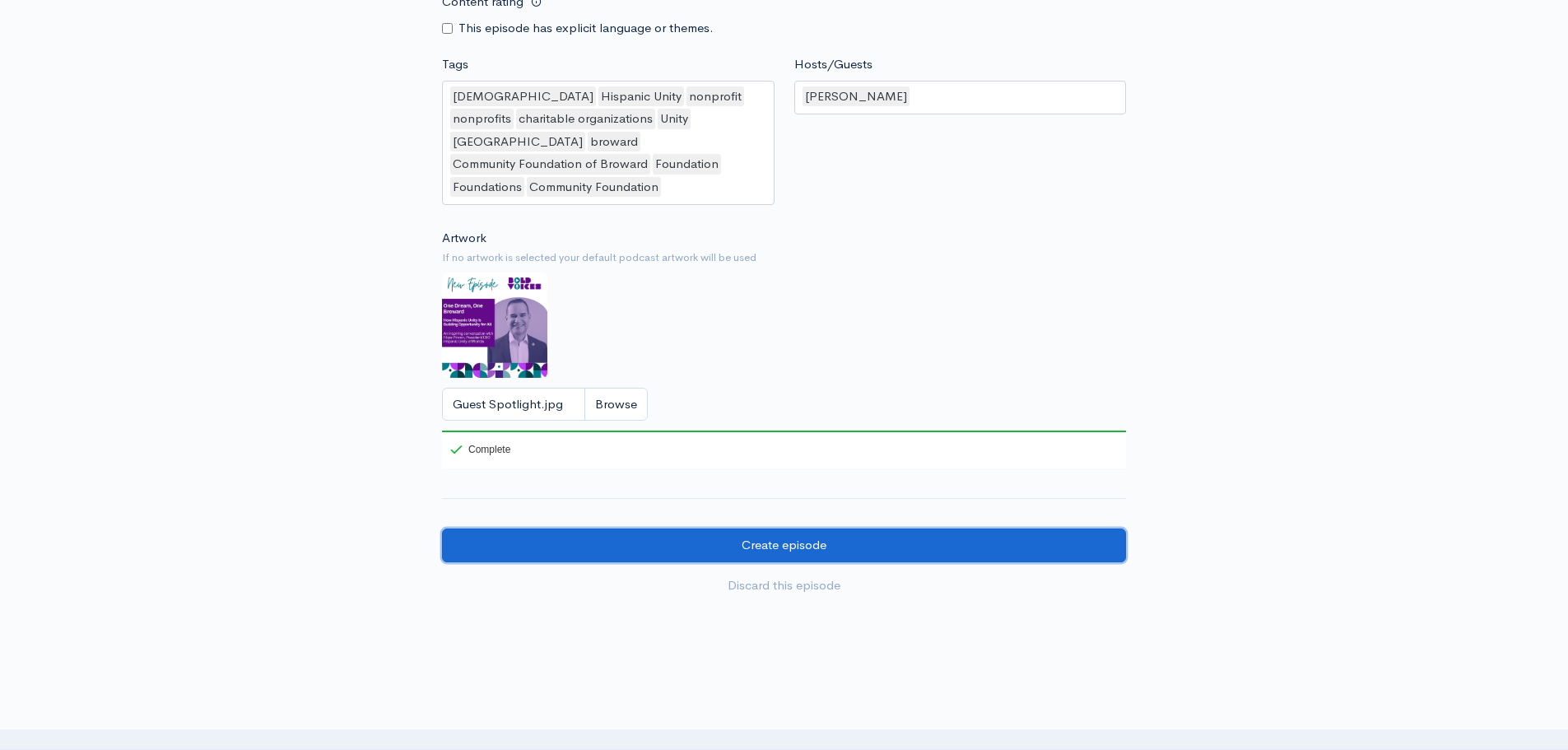
drag, startPoint x: 954, startPoint y: 537, endPoint x: 985, endPoint y: 532, distance: 31.4
click at [955, 537] on input "Create episode" at bounding box center [783, 545] width 684 height 33
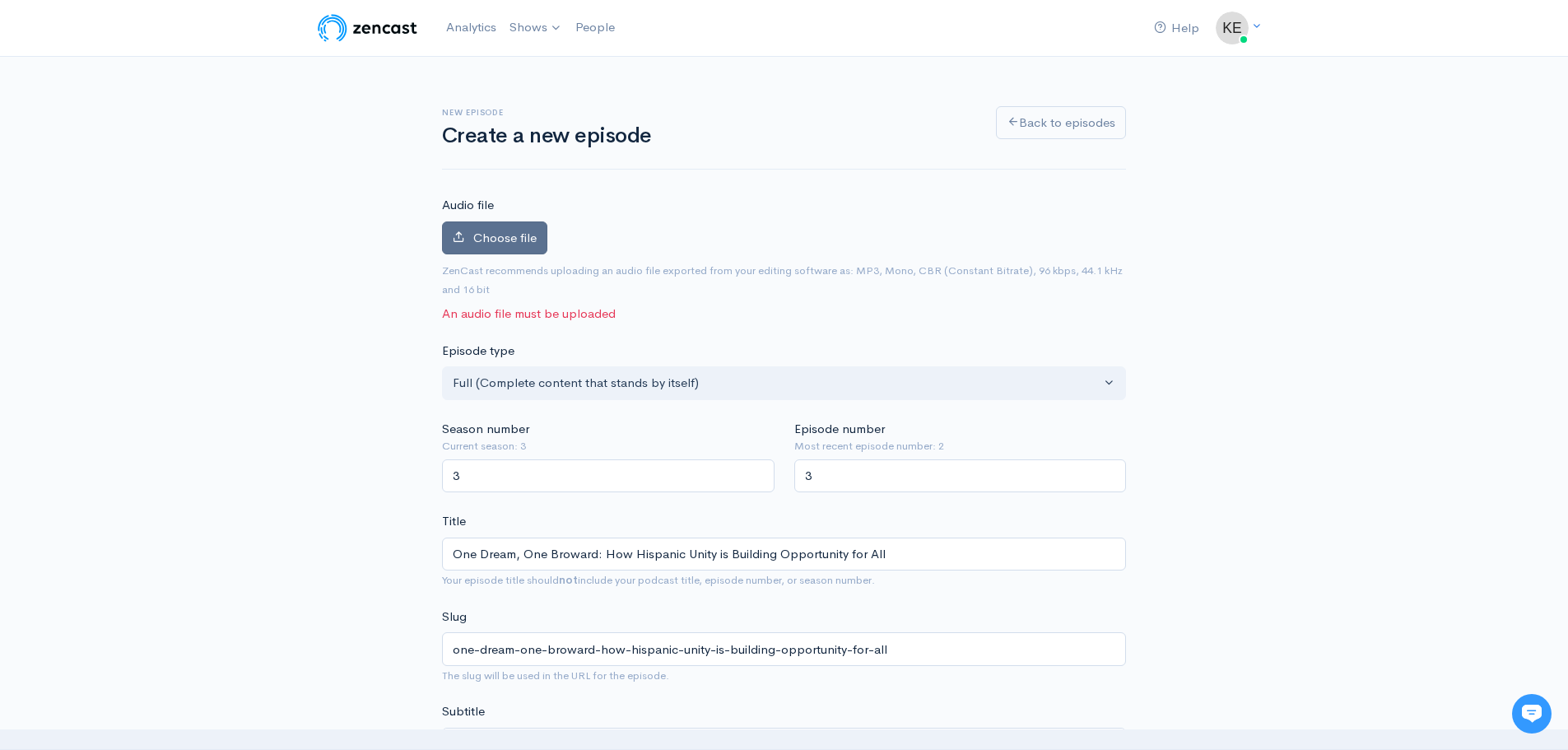
click at [483, 230] on span "Choose file" at bounding box center [505, 237] width 64 height 16
click at [0, 0] on input "Choose file" at bounding box center [0, 0] width 0 height 0
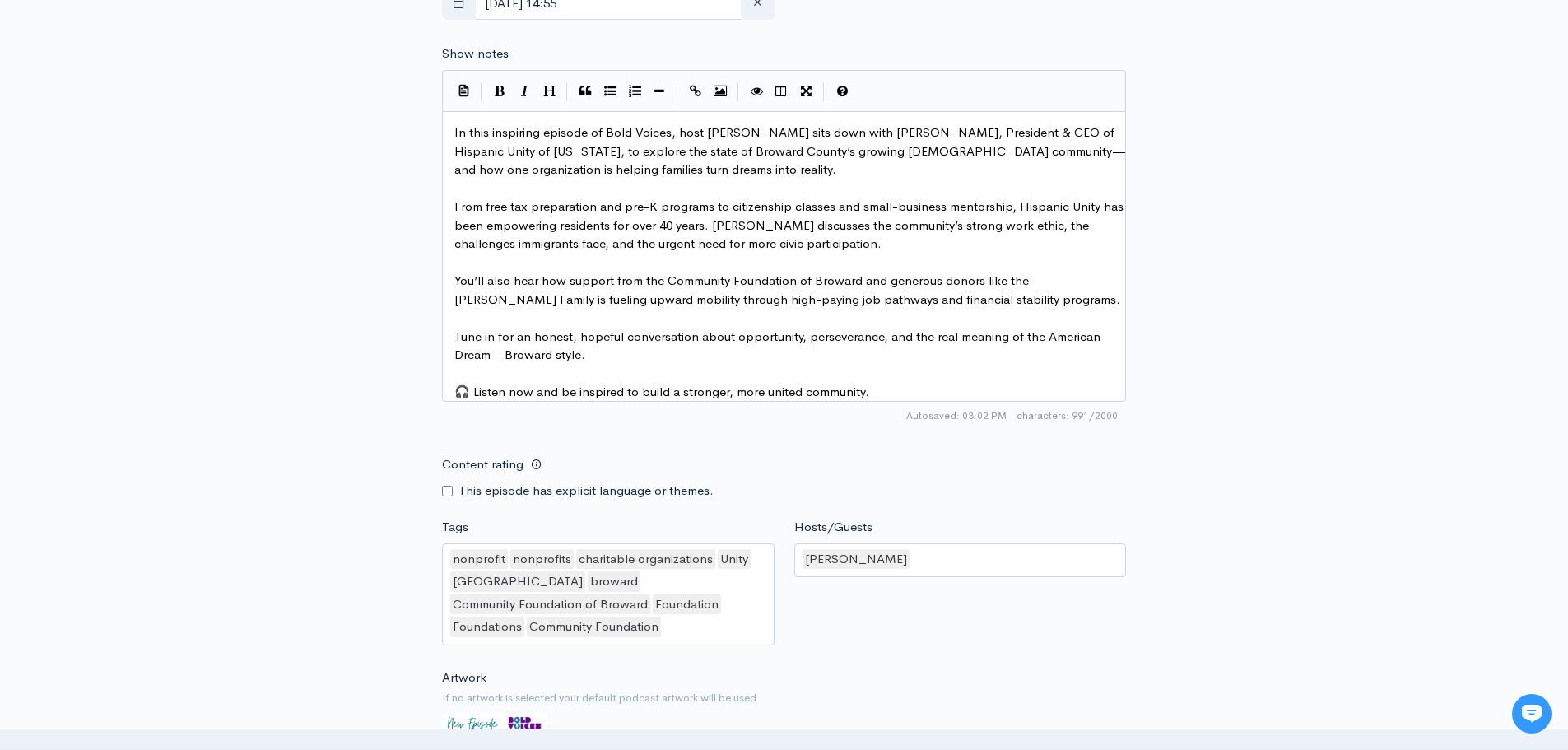
scroll to position [1493, 0]
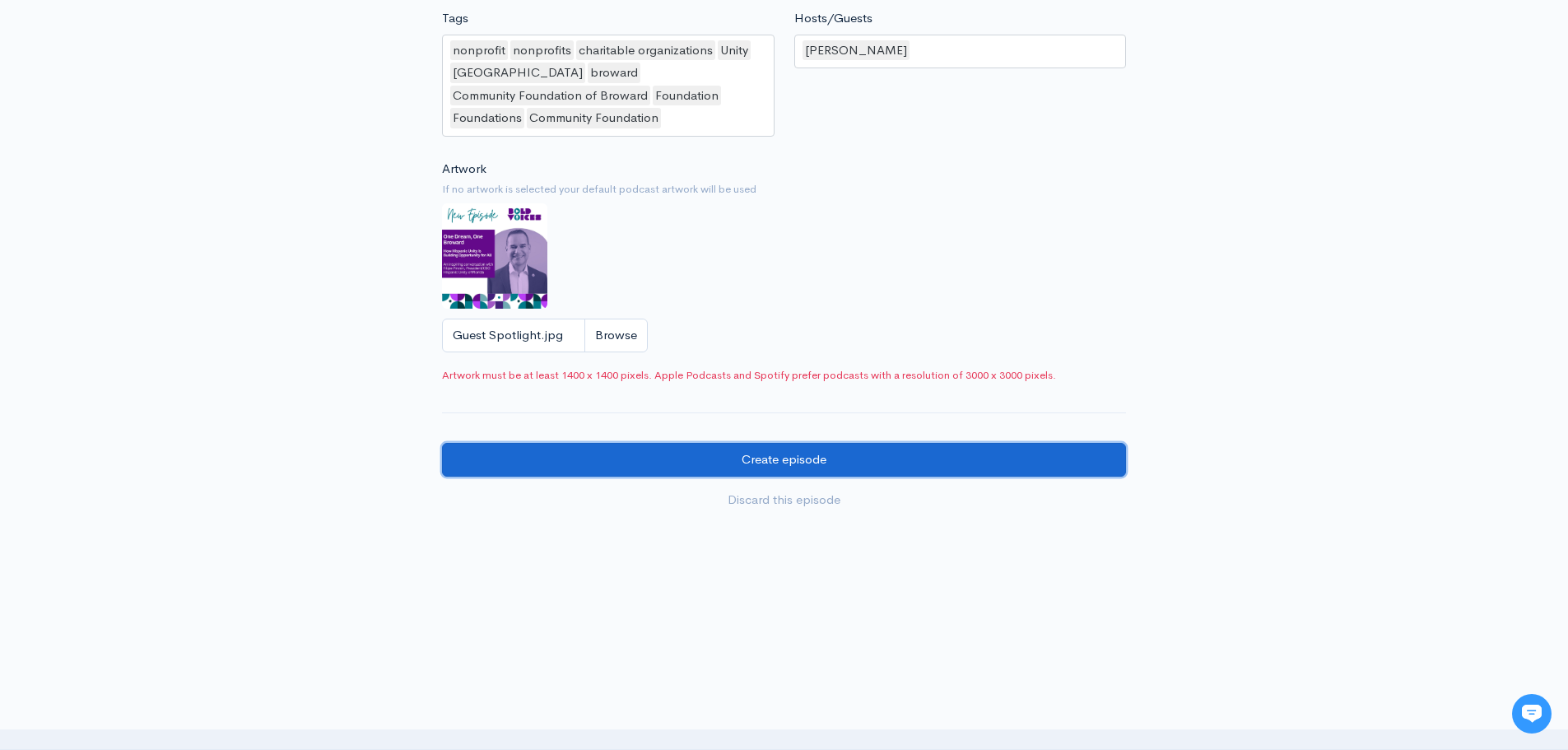
click at [621, 455] on input "Create episode" at bounding box center [783, 460] width 684 height 33
